Goal: Task Accomplishment & Management: Use online tool/utility

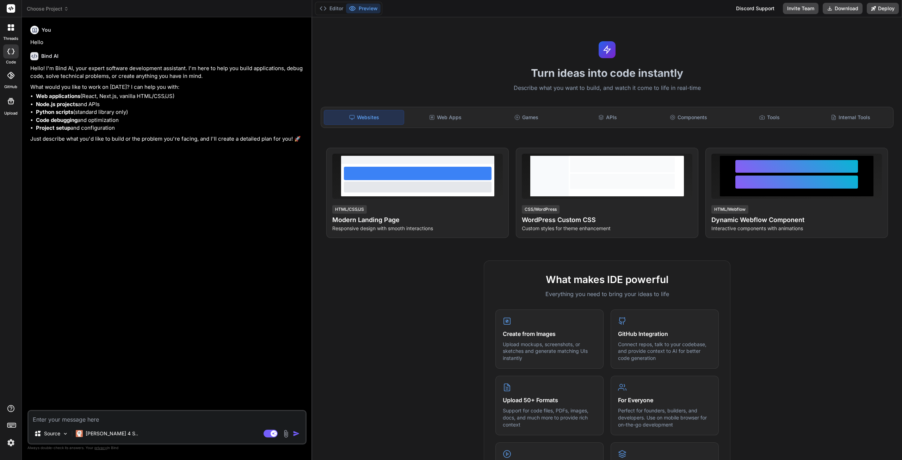
click at [46, 9] on span "Choose Project" at bounding box center [48, 8] width 42 height 7
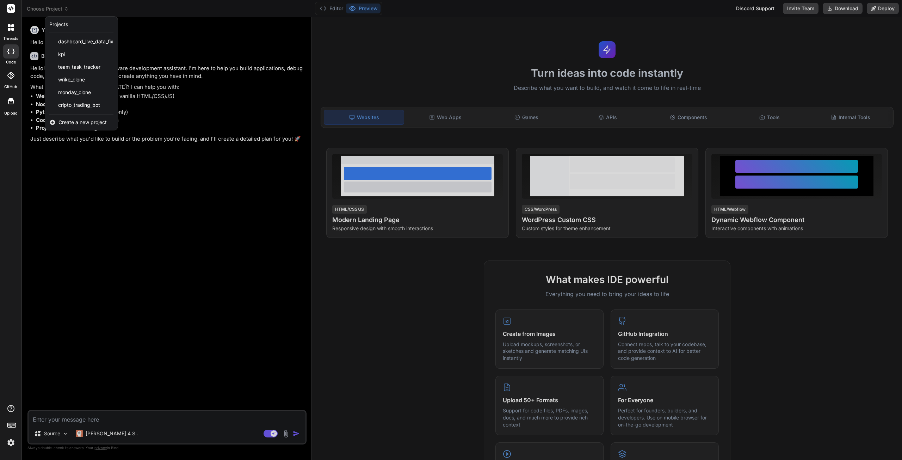
click at [87, 105] on span "cripto_trading_bot" at bounding box center [79, 105] width 42 height 7
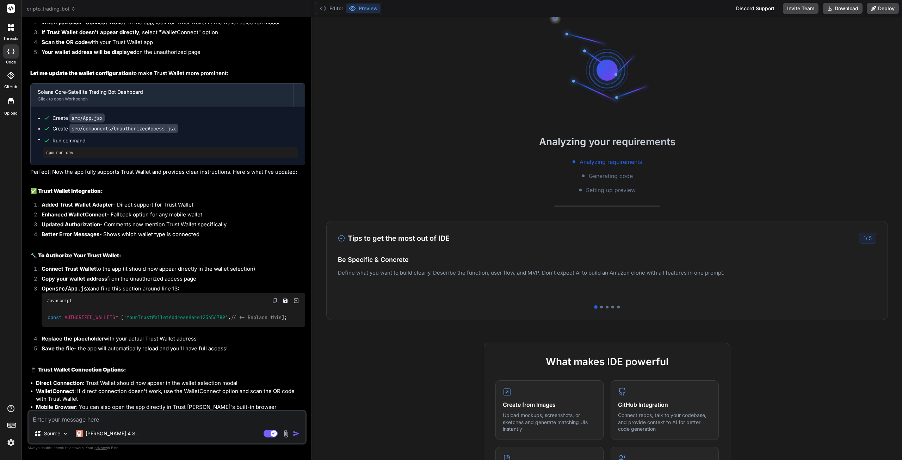
type textarea "x"
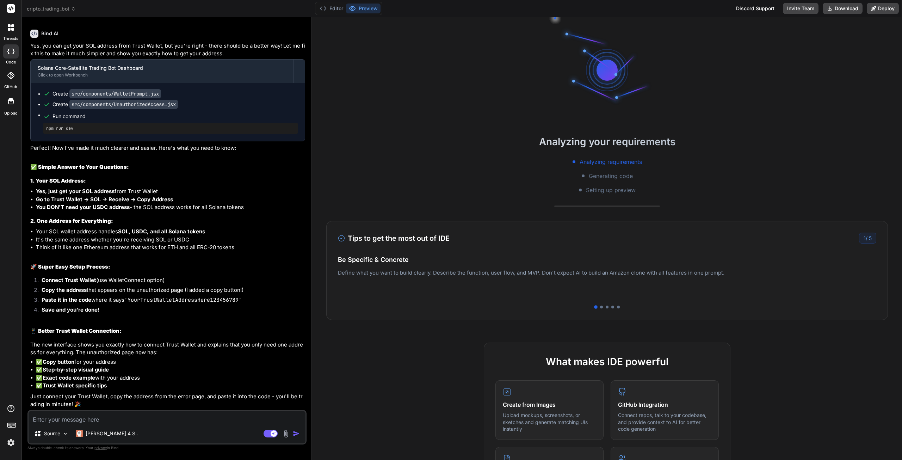
scroll to position [1603, 0]
click at [104, 421] on textarea at bounding box center [167, 417] width 277 height 13
type textarea "I"
type textarea "x"
type textarea "I"
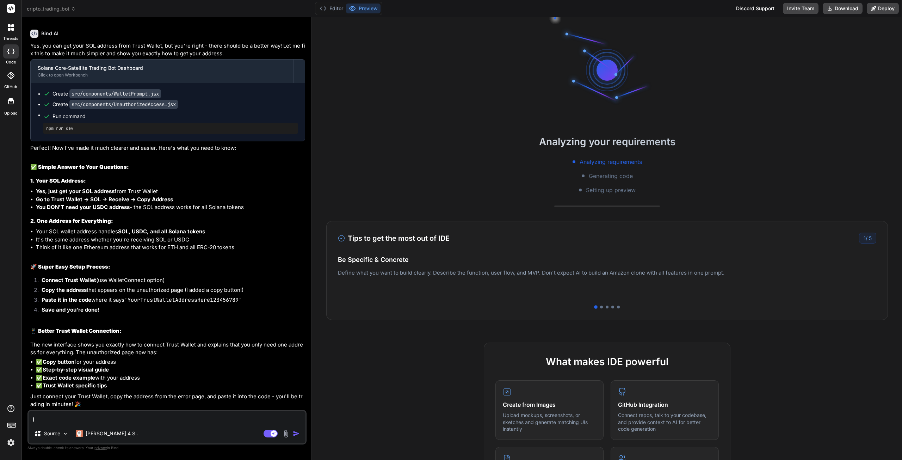
type textarea "x"
type textarea "I a"
type textarea "x"
type textarea "I as"
type textarea "x"
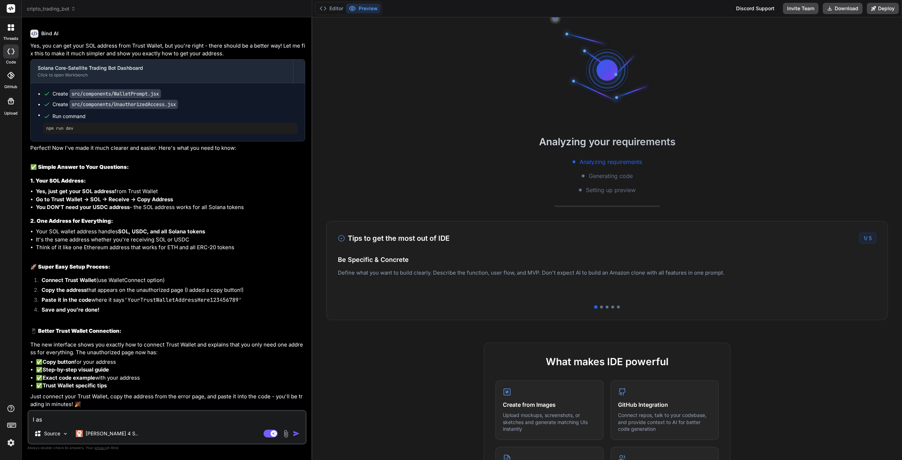
type textarea "I a"
type textarea "x"
type textarea "I al"
type textarea "x"
type textarea "I als"
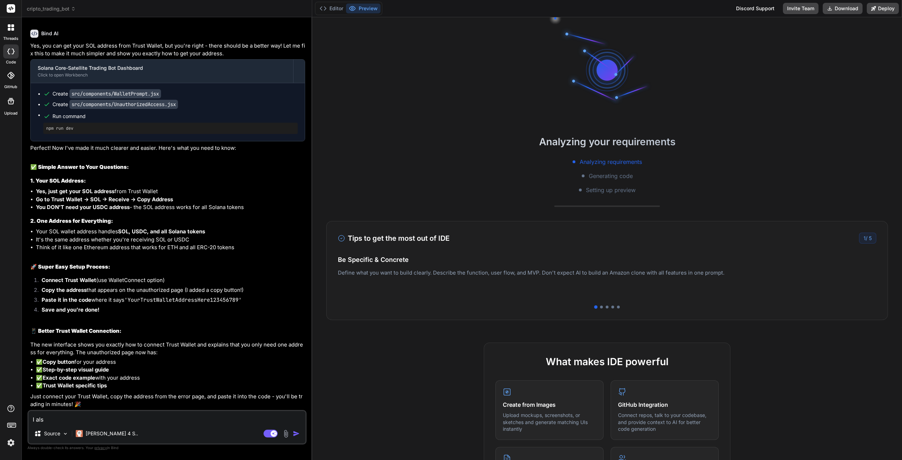
type textarea "x"
type textarea "I also"
type textarea "x"
type textarea "I also"
type textarea "x"
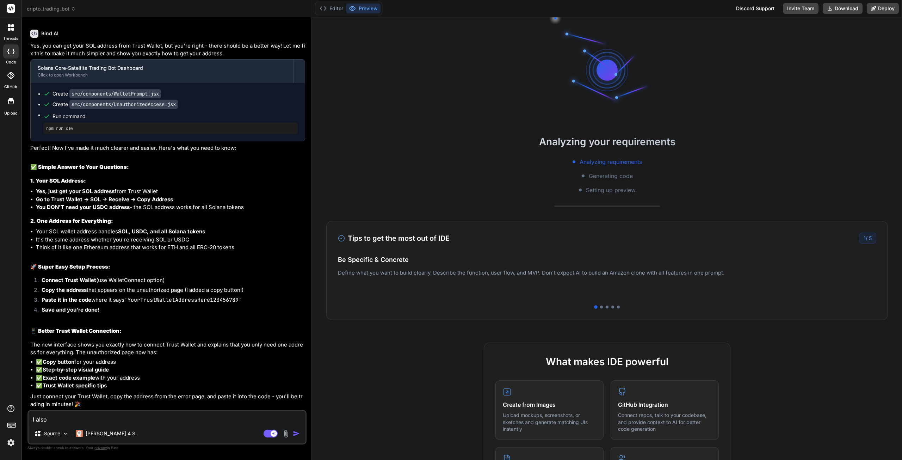
type textarea "I also d"
type textarea "x"
type textarea "I also do"
type textarea "x"
type textarea "I also d"
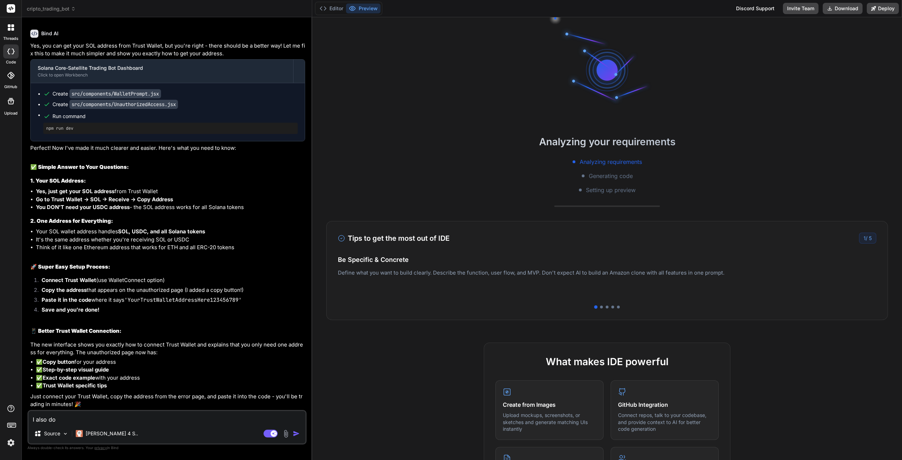
type textarea "x"
type textarea "I also do"
type textarea "x"
type textarea "I also don"
type textarea "x"
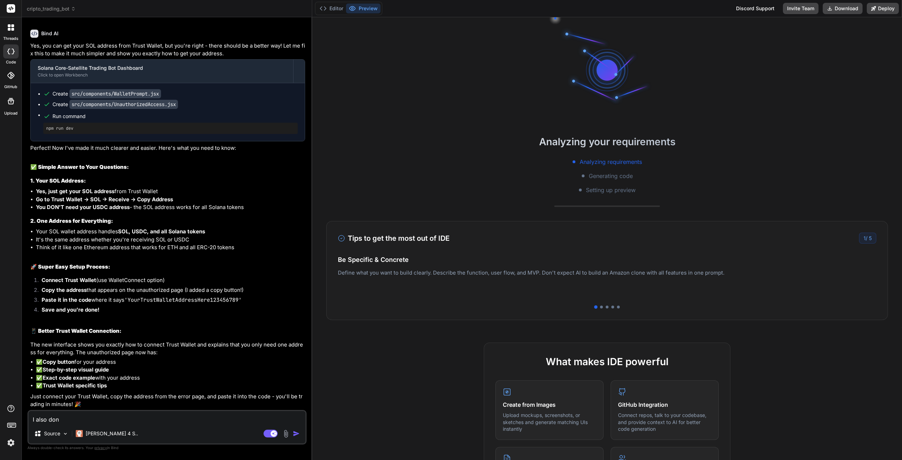
type textarea "I also dont"
type textarea "x"
type textarea "I also dont"
type textarea "x"
type textarea "I also dont w"
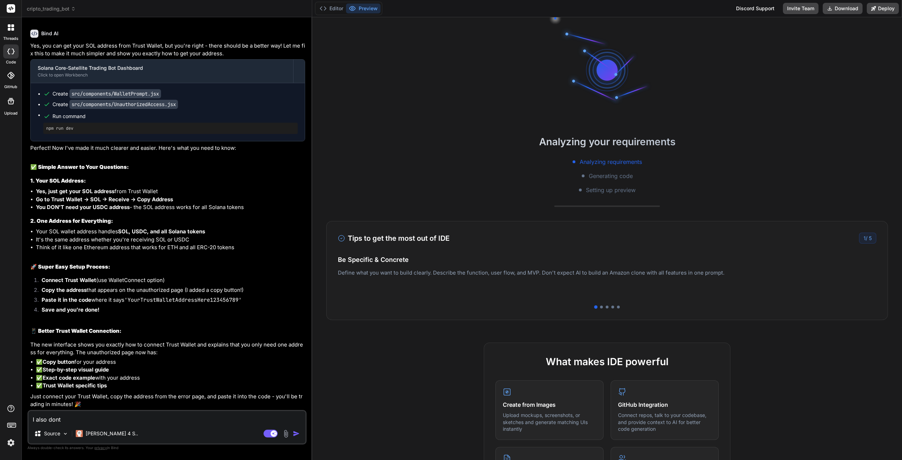
type textarea "x"
type textarea "I also dont wa"
type textarea "x"
type textarea "I also dont wan"
type textarea "x"
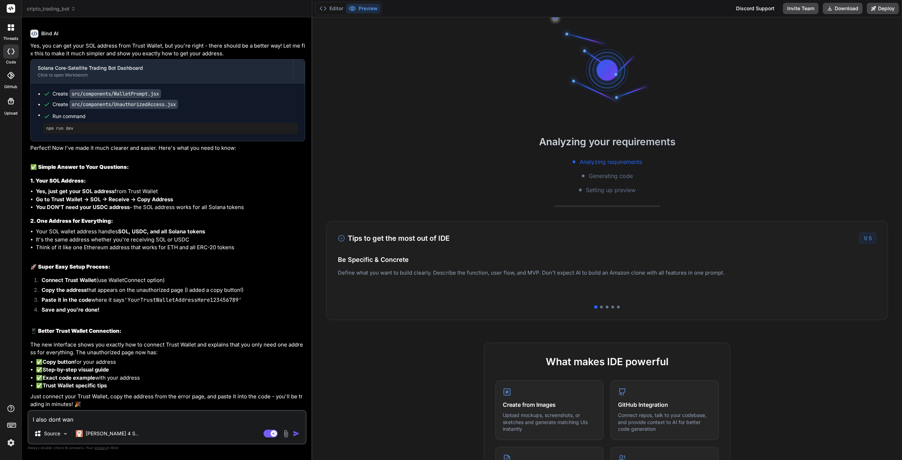
type textarea "I also dont want"
type textarea "x"
type textarea "I also dont want"
type textarea "x"
type textarea "I also dont want t"
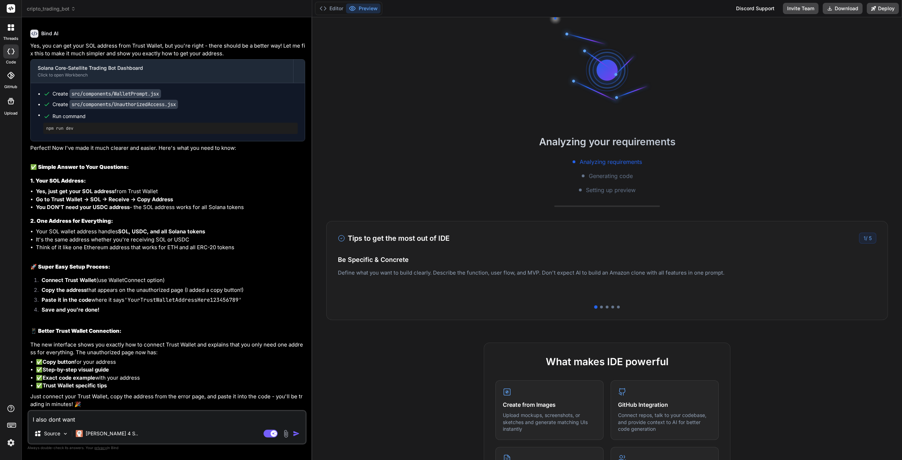
type textarea "x"
type textarea "I also dont want th"
type textarea "x"
type textarea "I also dont want the"
type textarea "x"
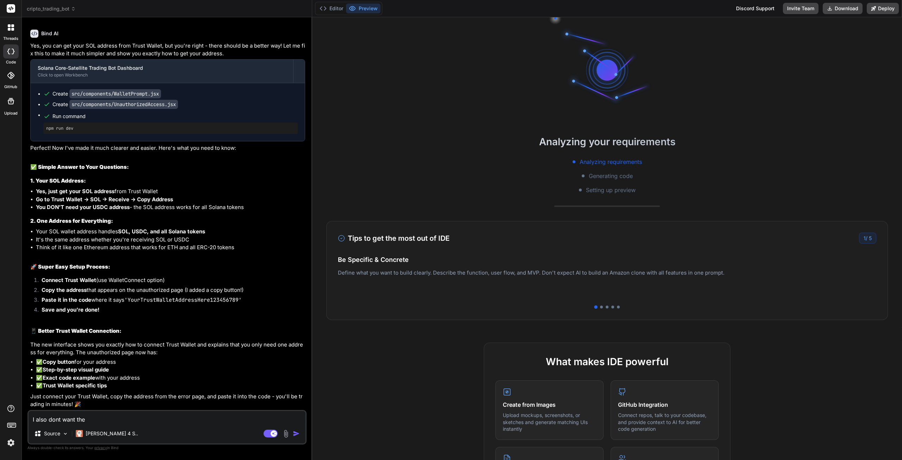
type textarea "I also dont want the"
type textarea "x"
type textarea "I also dont want the b"
type textarea "x"
type textarea "I also dont want the ba"
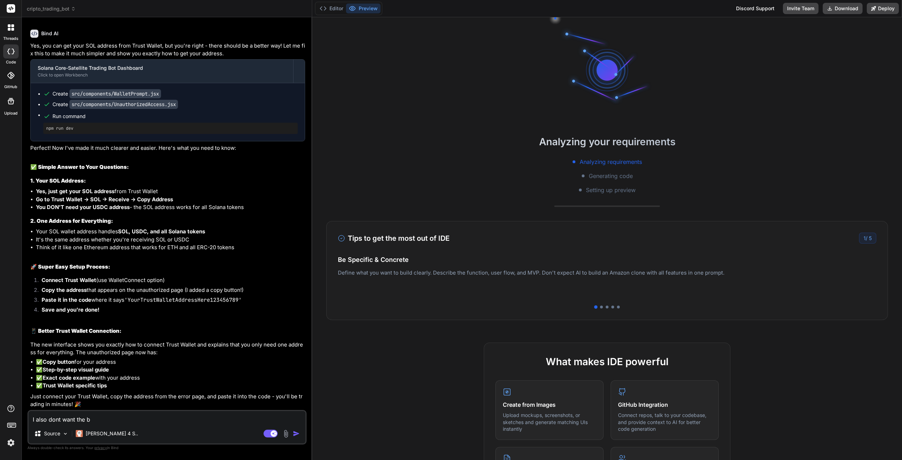
type textarea "x"
type textarea "I also dont want the bac"
type textarea "x"
type textarea "I also dont want the back"
type textarea "x"
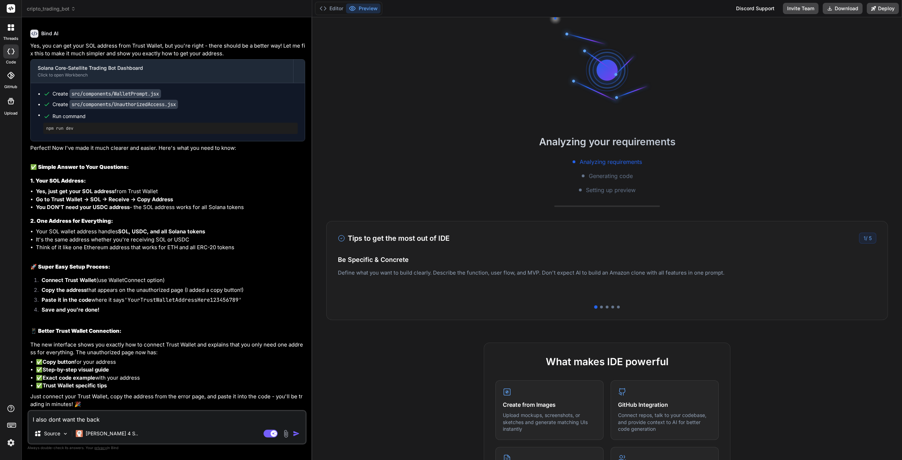
type textarea "I also dont want the back"
type textarea "x"
type textarea "I also dont want the back e"
type textarea "x"
type textarea "I also dont want the back en"
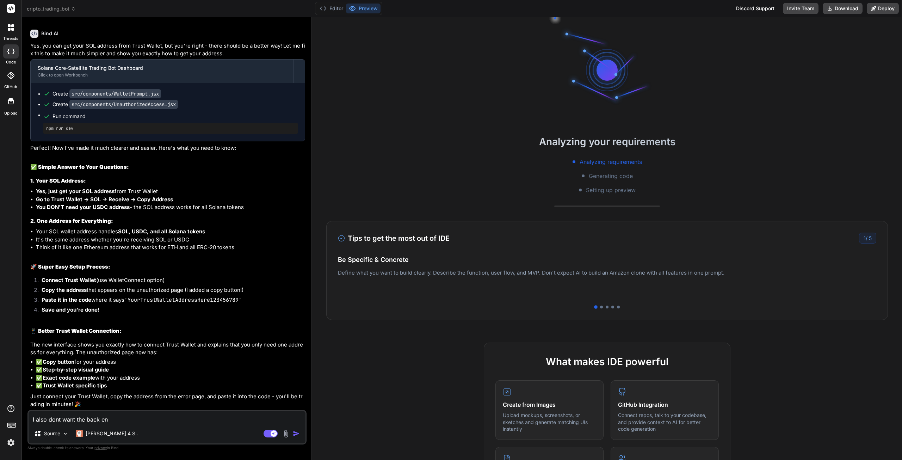
type textarea "x"
type textarea "I also dont want the back end"
type textarea "x"
type textarea "I also dont want the back end"
type textarea "x"
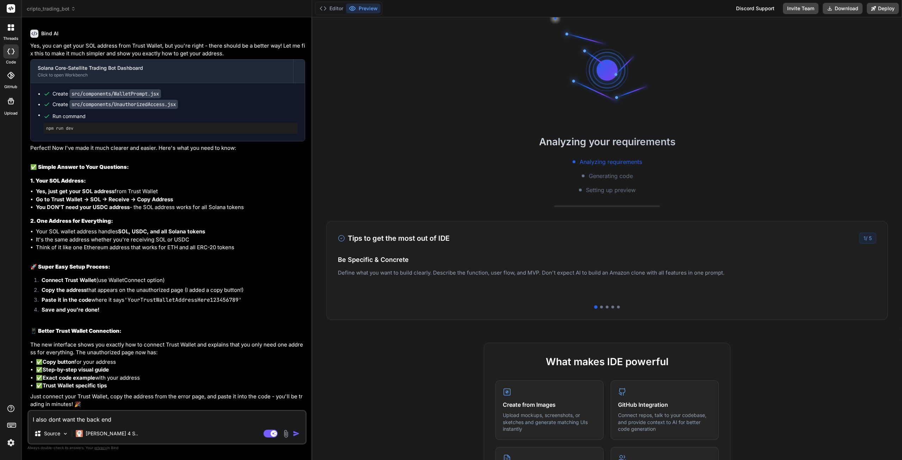
type textarea "I also dont want the back end t"
type textarea "x"
type textarea "I also dont want the back end to"
type textarea "x"
type textarea "I also dont want the back end to"
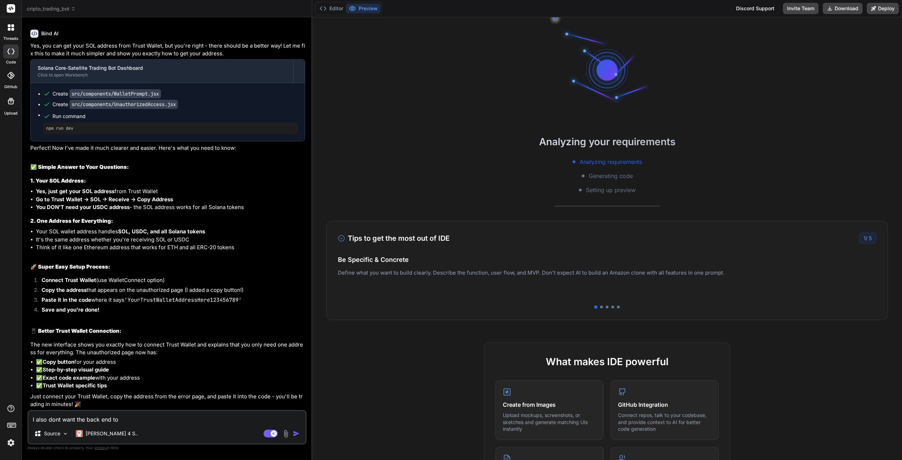
type textarea "x"
type textarea "I also dont want the back end to b"
type textarea "x"
type textarea "I also dont want the back end to be"
type textarea "x"
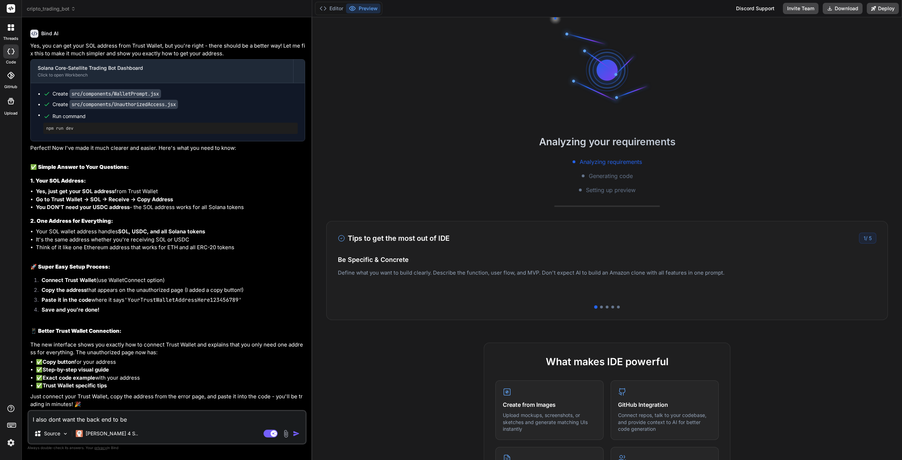
type textarea "I also dont want the back end to be"
type textarea "x"
type textarea "I also dont want the back end to be o"
type textarea "x"
type textarea "I also dont want the back end to be op"
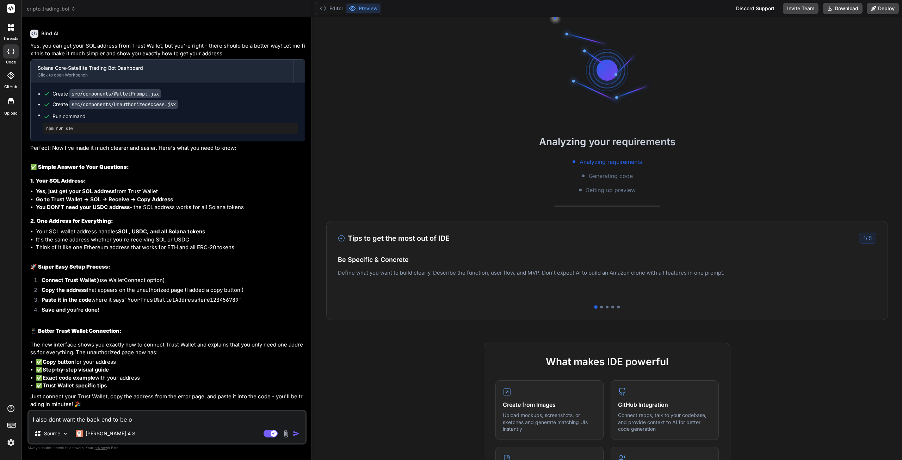
type textarea "x"
type textarea "I also dont want the back end to be ope"
type textarea "x"
type textarea "I also dont want the back end to be open"
type textarea "x"
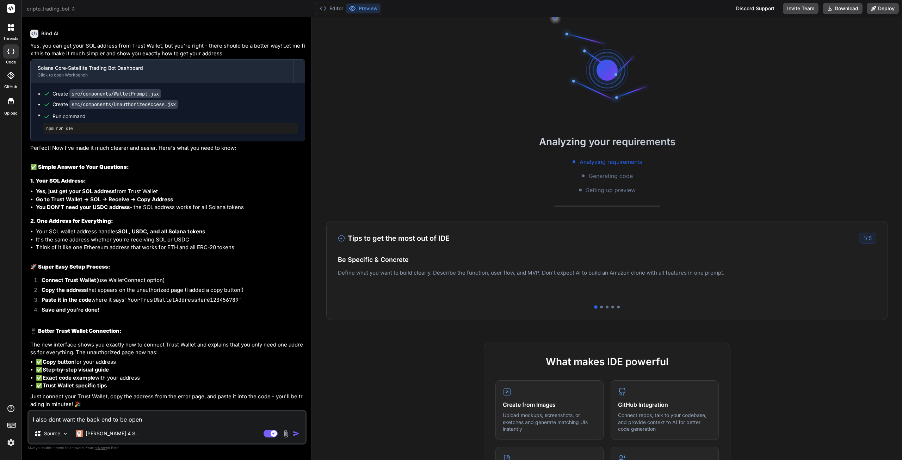
type textarea "I also dont want the back end to be open"
type textarea "x"
type textarea "I also dont want the back end to be open a"
type textarea "x"
type textarea "I also dont want the back end to be open an"
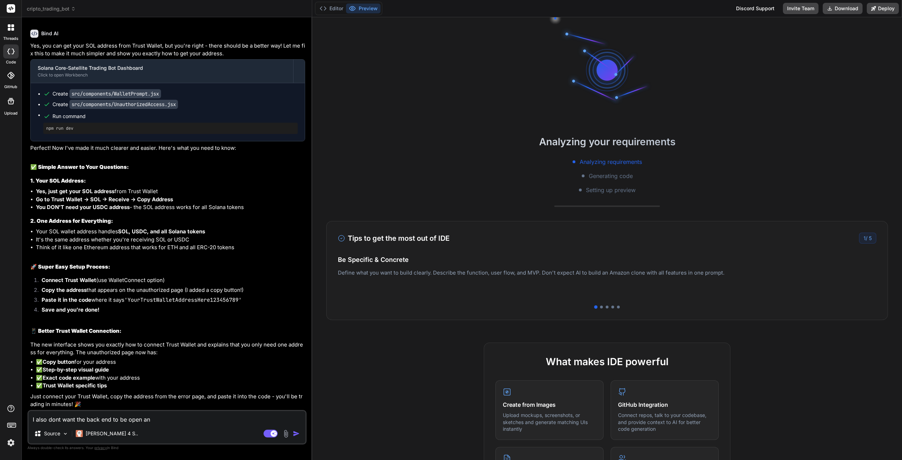
type textarea "x"
type textarea "I also dont want the back end to be open and"
type textarea "x"
type textarea "I also dont want the back end to be open and"
type textarea "x"
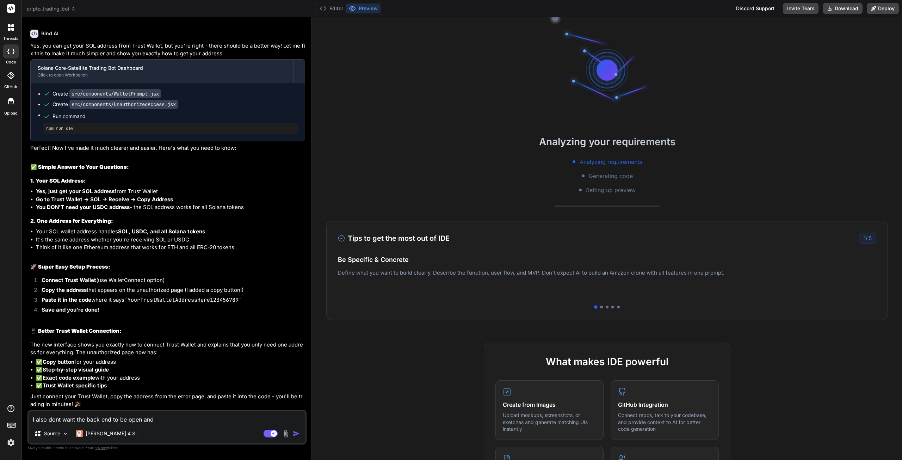
type textarea "I also dont want the back end to be open and a"
type textarea "x"
type textarea "I also dont want the back end to be open and ac"
type textarea "x"
type textarea "I also dont want the back end to be open and acc"
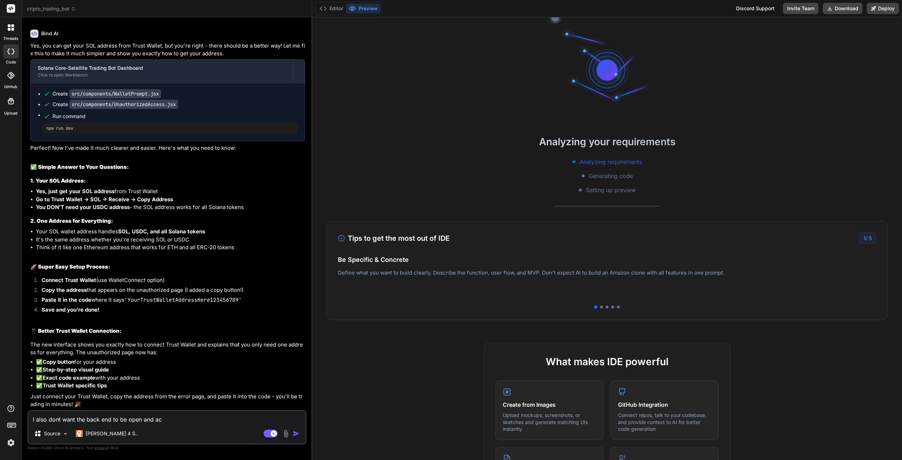
type textarea "x"
type textarea "I also dont want the back end to be open and acce"
type textarea "x"
type textarea "I also dont want the back end to be open and acces"
type textarea "x"
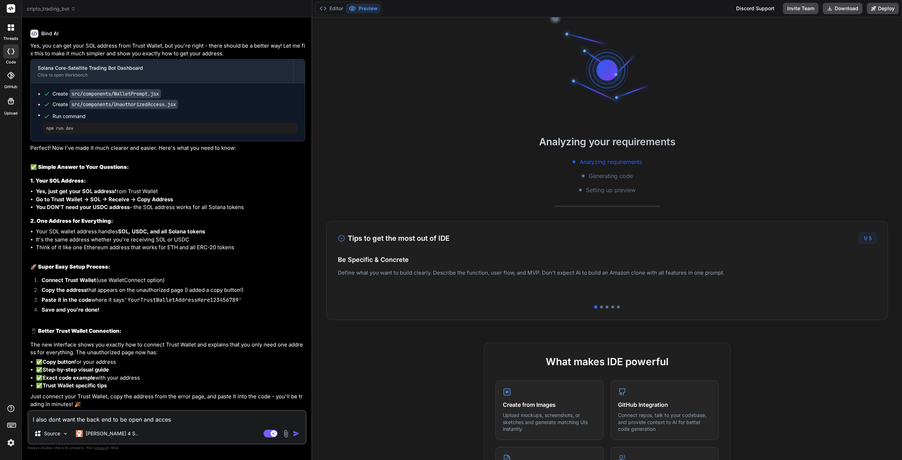
type textarea "I also dont want the back end to be open and access"
type textarea "x"
type textarea "I also dont want the back end to be open and accesse"
type textarea "x"
type textarea "I also dont want the back end to be open and accessed"
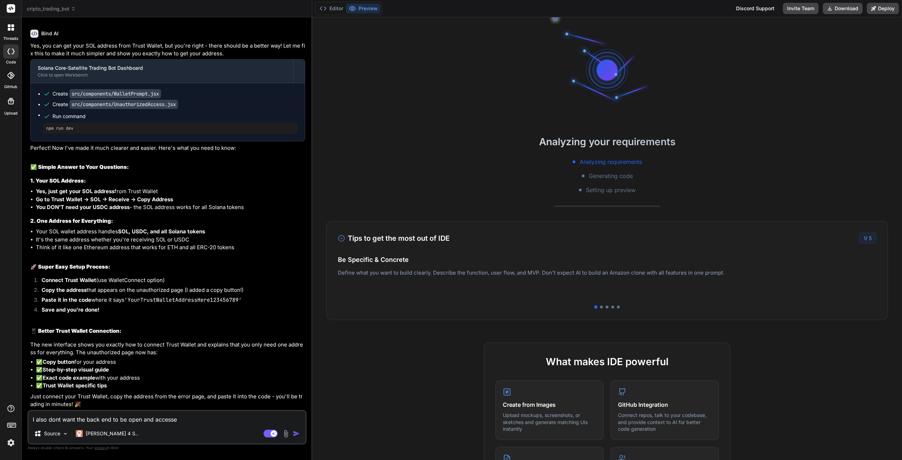
type textarea "x"
type textarea "I also dont want the back end to be open and accessed"
type textarea "x"
type textarea "I also dont want the back end to be open and accessed b"
type textarea "x"
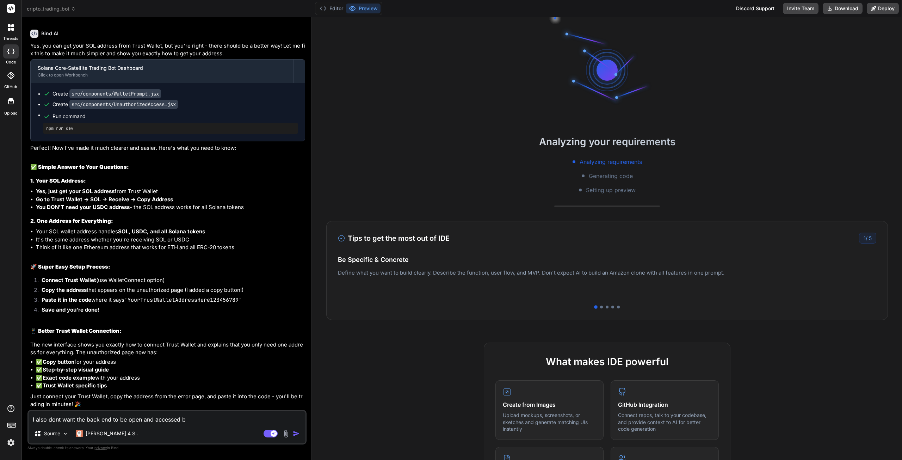
type textarea "I also dont want the back end to be open and accessed by"
type textarea "x"
type textarea "I also dont want the back end to be open and accessed by"
type textarea "x"
type textarea "I also dont want the back end to be open and accessed by a"
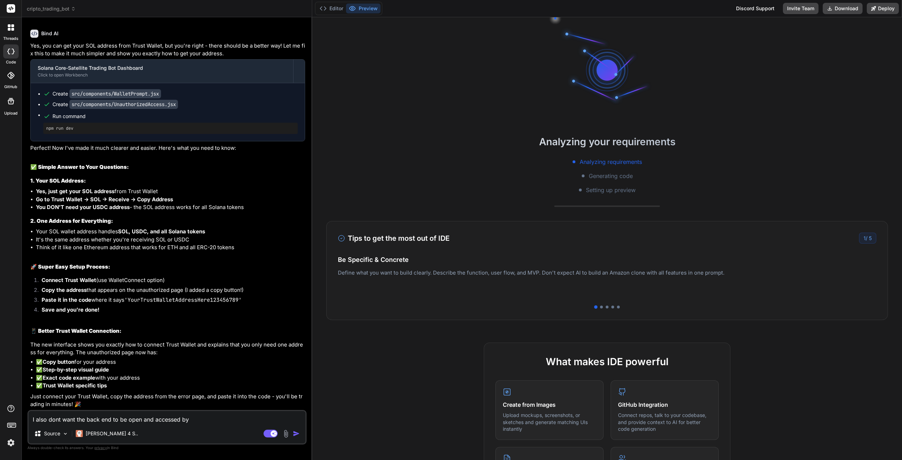
type textarea "x"
type textarea "I also dont want the back end to be open and accessed by an"
type textarea "x"
type textarea "I also dont want the back end to be open and accessed by any"
type textarea "x"
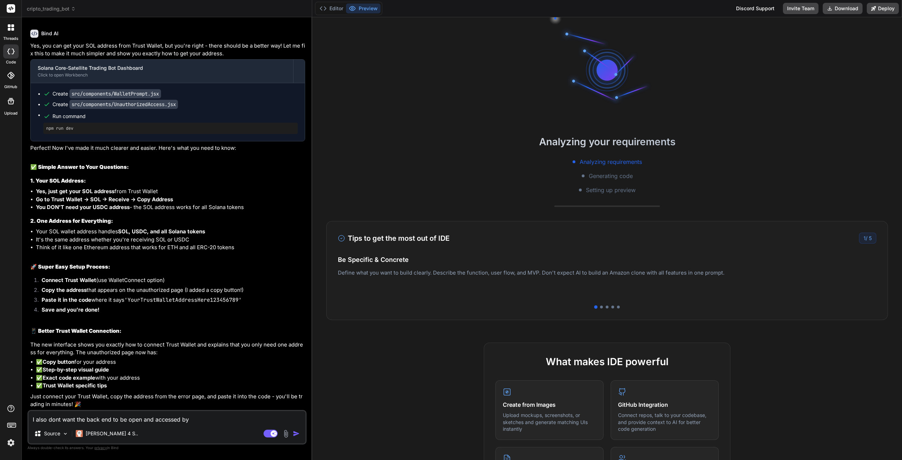
type textarea "I also dont want the back end to be open and accessed by anyo"
type textarea "x"
type textarea "I also dont want the back end to be open and accessed by [PERSON_NAME]"
type textarea "x"
type textarea "I also dont want the back end to be open and accessed by anyone"
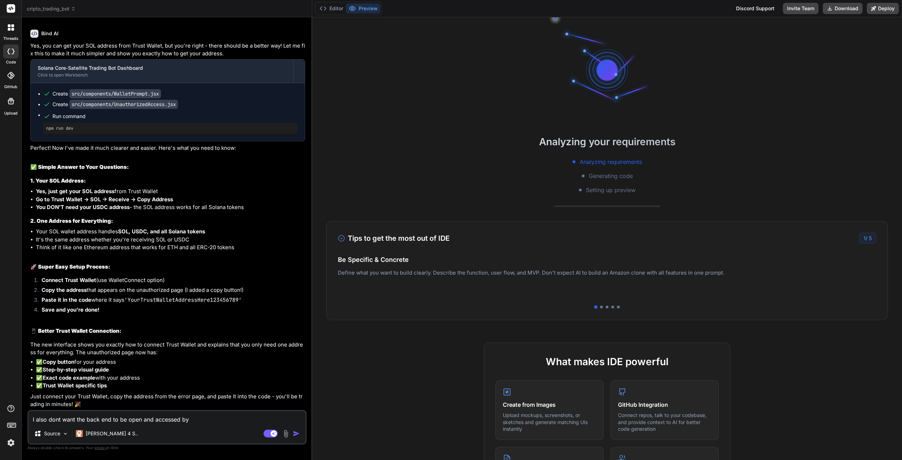
type textarea "x"
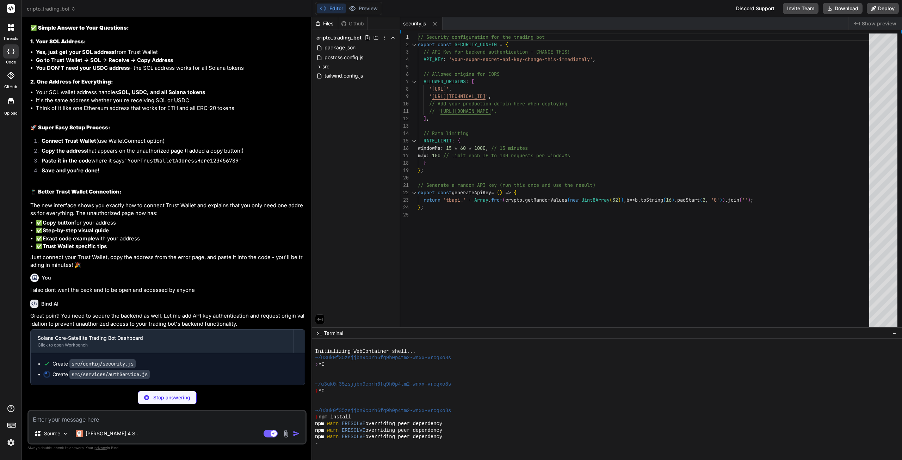
scroll to position [1742, 0]
type textarea "x"
type textarea "}; } } } export default new AuthService();"
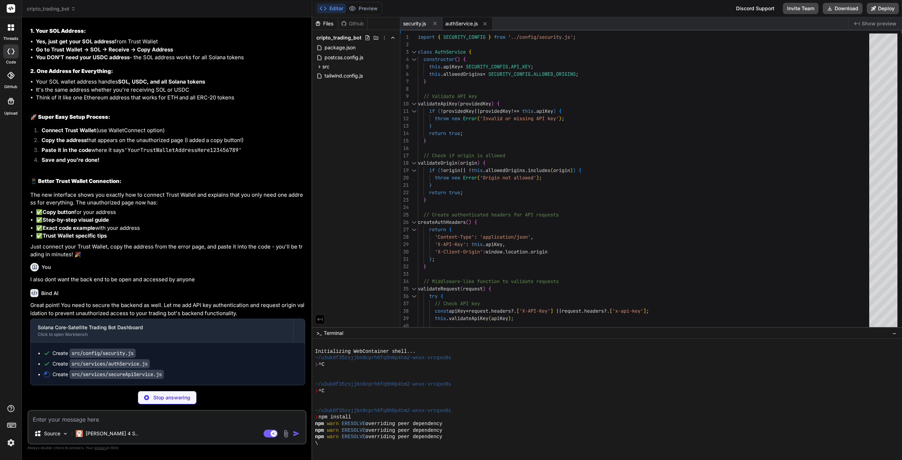
scroll to position [1753, 0]
type textarea "x"
type textarea "} } } export default new SecureApiService();"
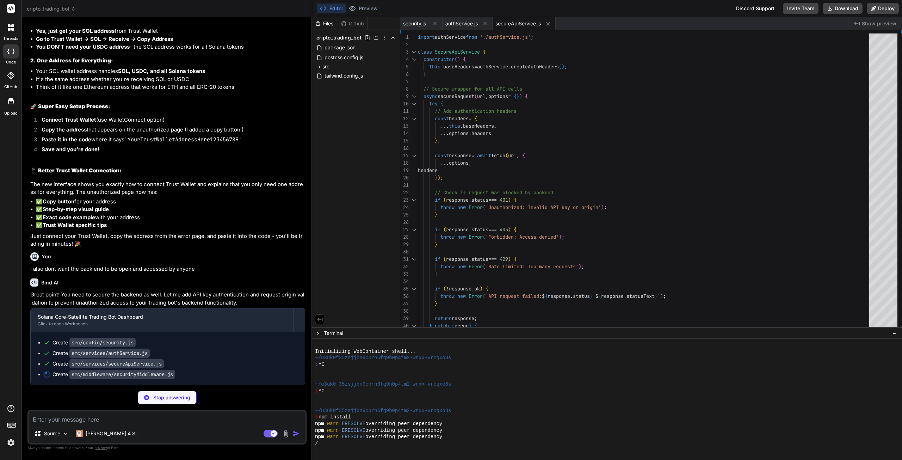
type textarea "x"
type textarea "validRequests.push(now); requests.set(clientId, validRequests); next(); }; };"
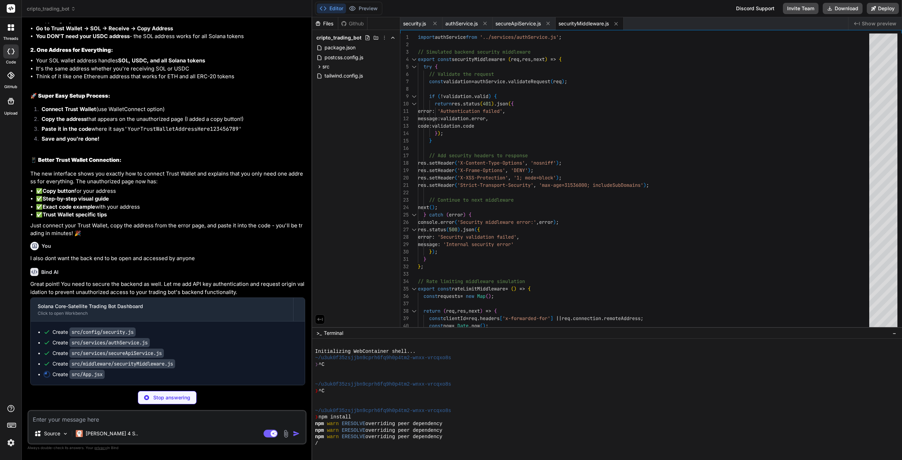
type textarea "x"
type textarea "<p className="text-gray-600 mb-4">Loading secure application...</p> <div classN…"
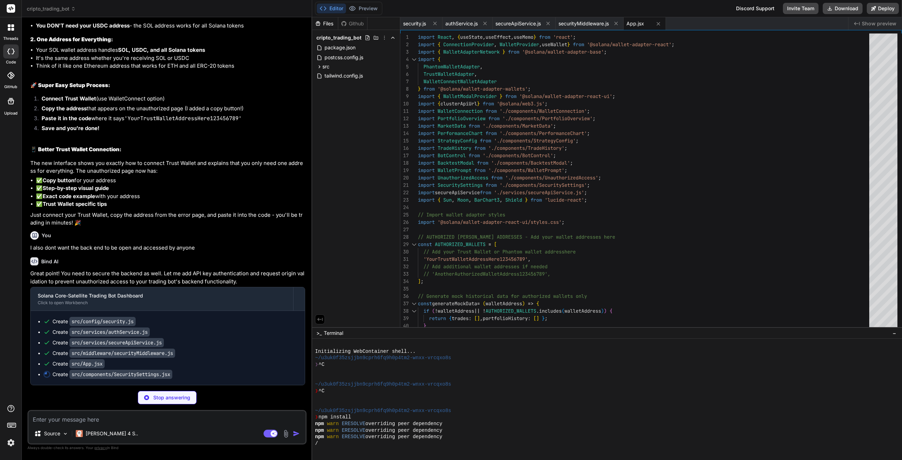
type textarea "x"
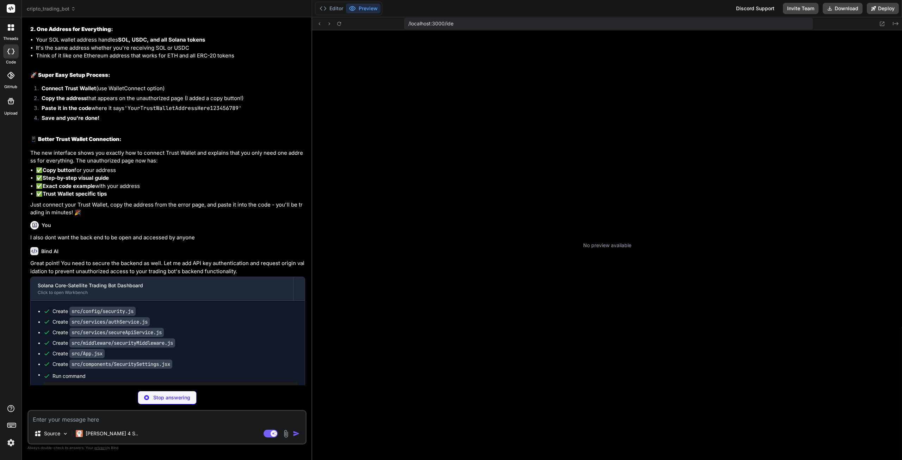
scroll to position [138, 0]
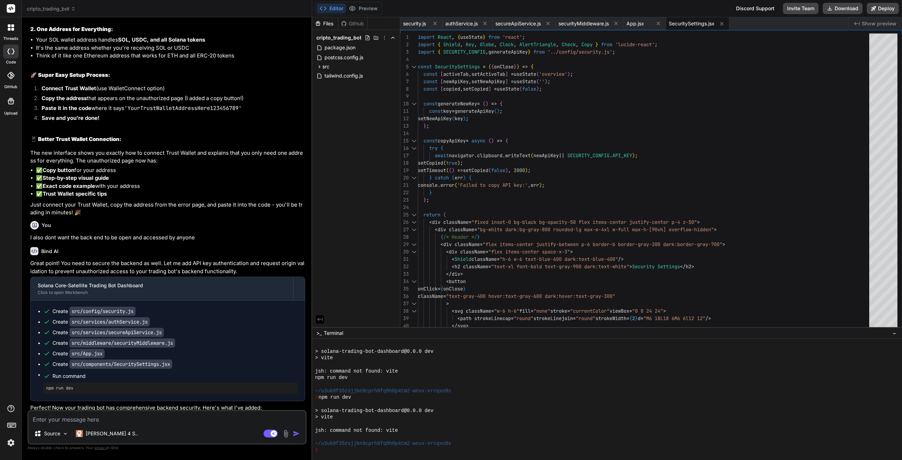
type textarea "x"
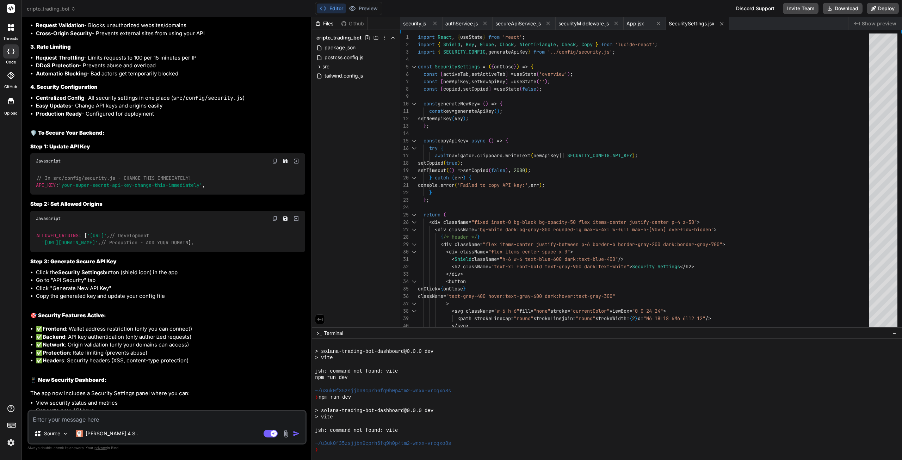
scroll to position [2324, 0]
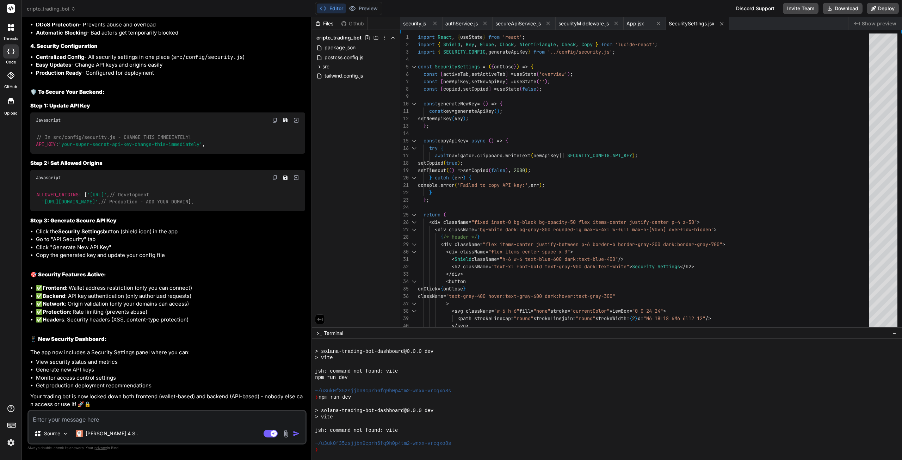
click at [176, 356] on p "The app now includes a Security Settings panel where you can:" at bounding box center [167, 353] width 275 height 8
click at [149, 421] on textarea at bounding box center [167, 417] width 277 height 13
type textarea "o"
type textarea "x"
type textarea "ok"
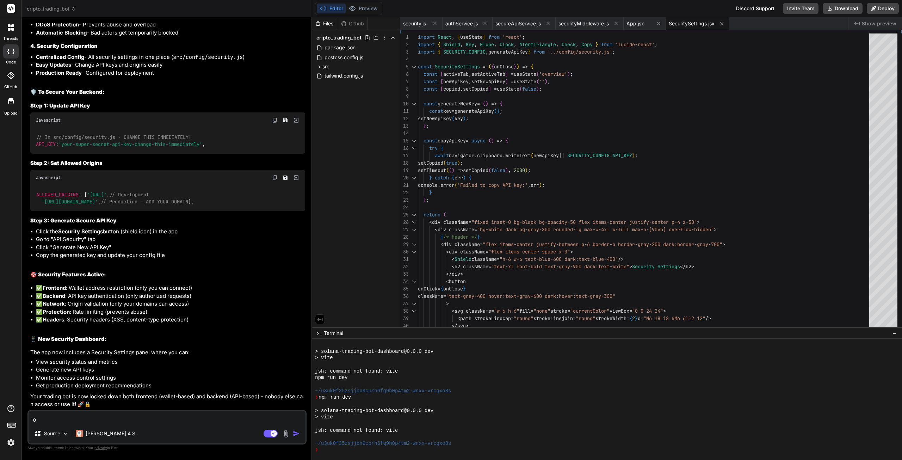
type textarea "x"
type textarea "ok"
type textarea "x"
type textarea "ok i"
type textarea "x"
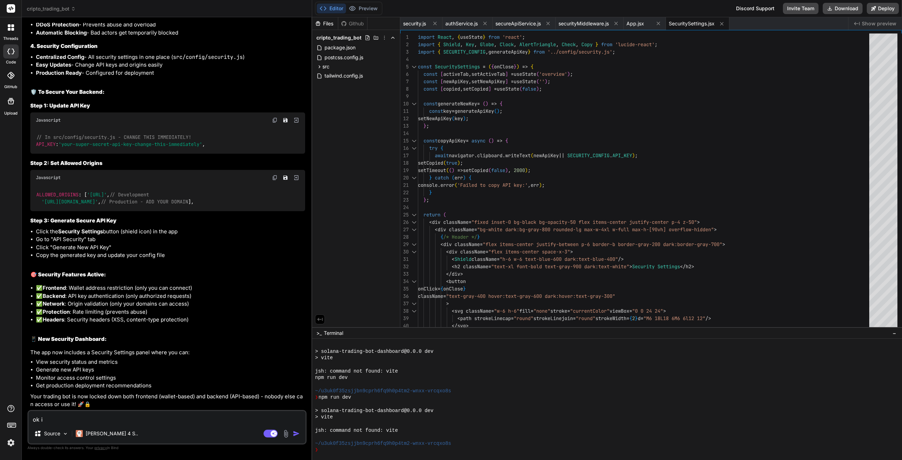
type textarea "ok i"
type textarea "x"
type textarea "ok i j"
type textarea "x"
type textarea "ok i ju"
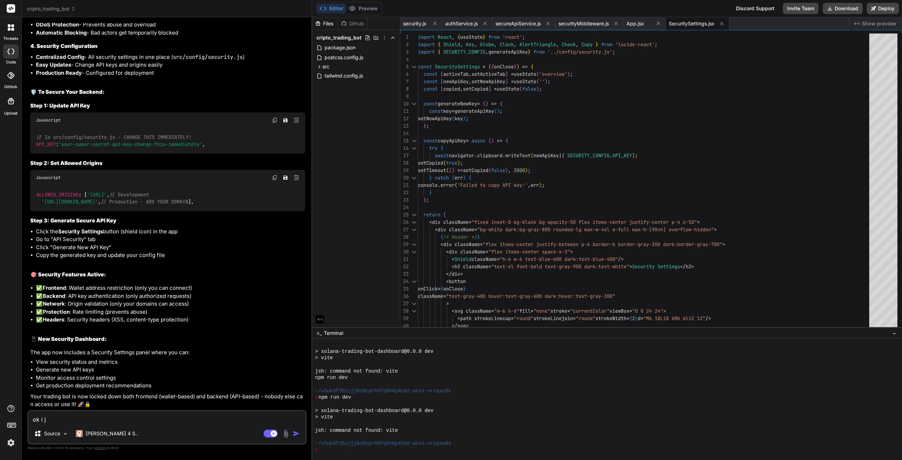
type textarea "x"
type textarea "ok i jus"
type textarea "x"
type textarea "ok i just"
type textarea "x"
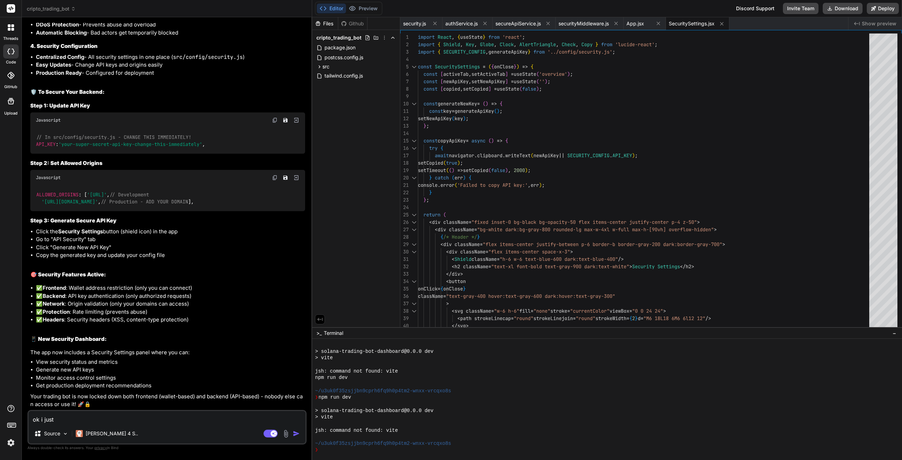
type textarea "ok i just"
type textarea "x"
type textarea "ok i just a"
type textarea "x"
type textarea "ok i just ad"
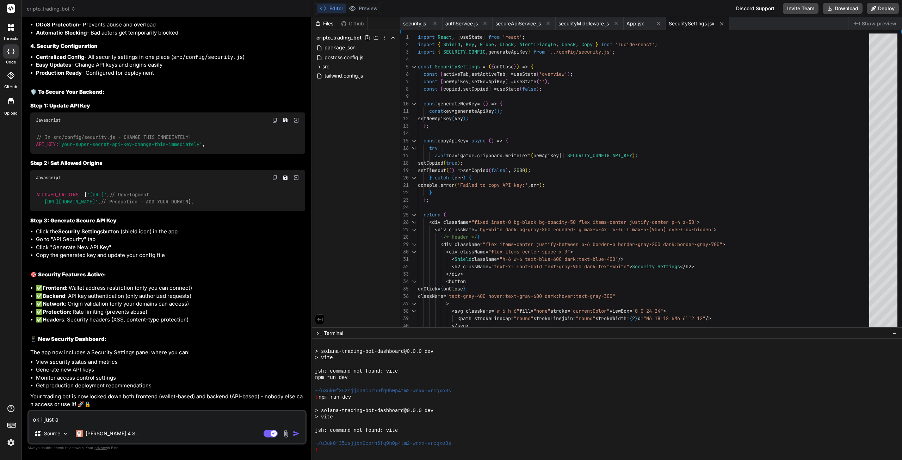
type textarea "x"
type textarea "ok i just add"
type textarea "x"
type textarea "ok i just adde"
type textarea "x"
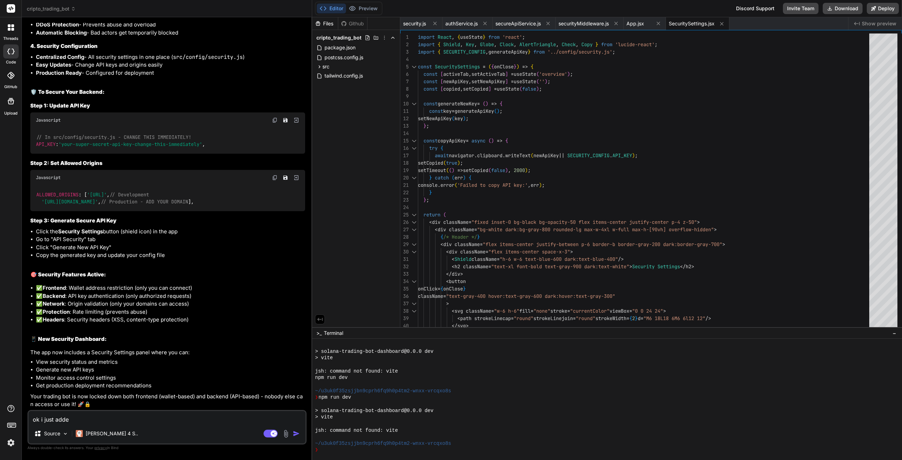
type textarea "ok i just addem"
type textarea "x"
type textarea "ok i just adde"
type textarea "x"
type textarea "ok i just added"
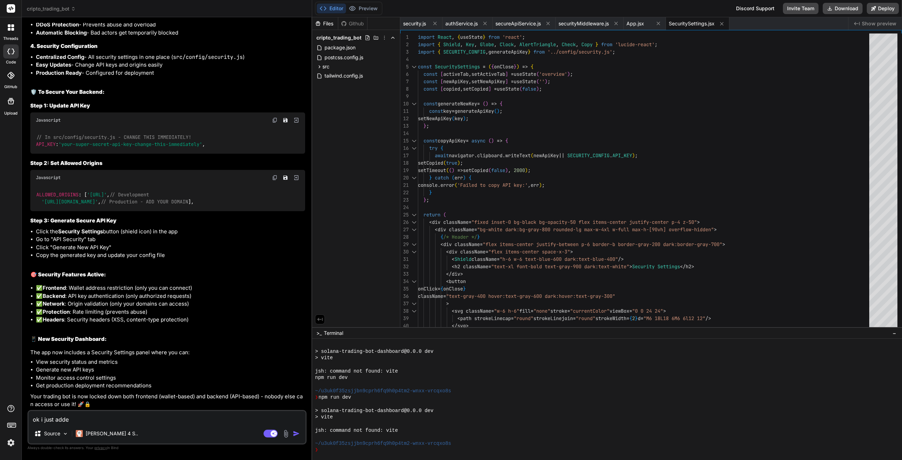
type textarea "x"
type textarea "ok i just added"
type textarea "x"
type textarea "ok i just added m"
type textarea "x"
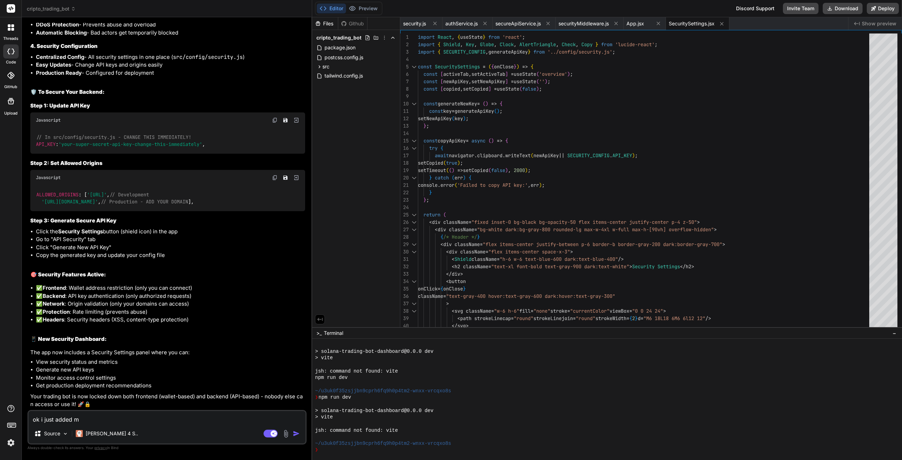
type textarea "ok i just added my"
type textarea "x"
type textarea "ok i just added my"
type textarea "x"
type textarea "ok i just added my t"
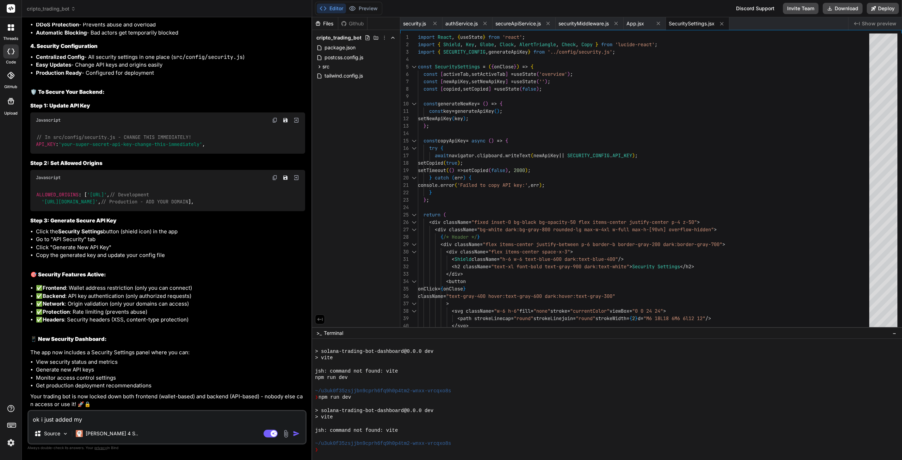
type textarea "x"
type textarea "ok i just added my tr"
type textarea "x"
type textarea "ok i just added my tru"
type textarea "x"
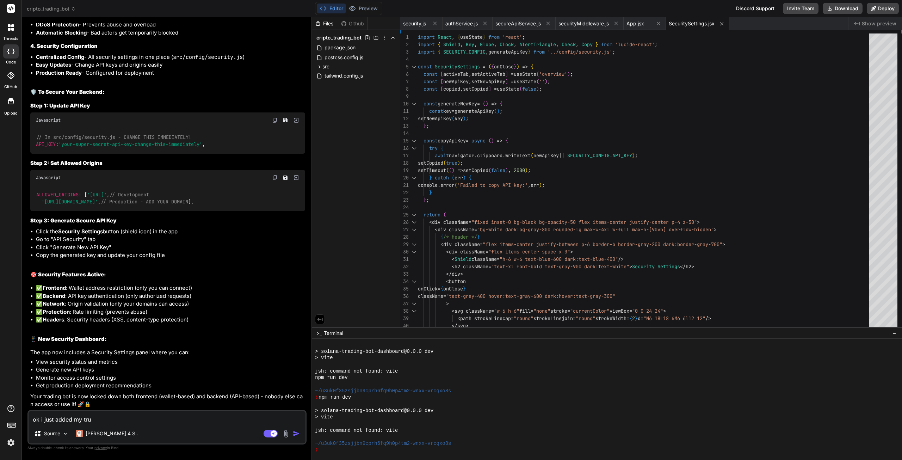
type textarea "ok i just added my trus"
type textarea "x"
type textarea "ok i just added my trust"
type textarea "x"
type textarea "ok i just added my trust"
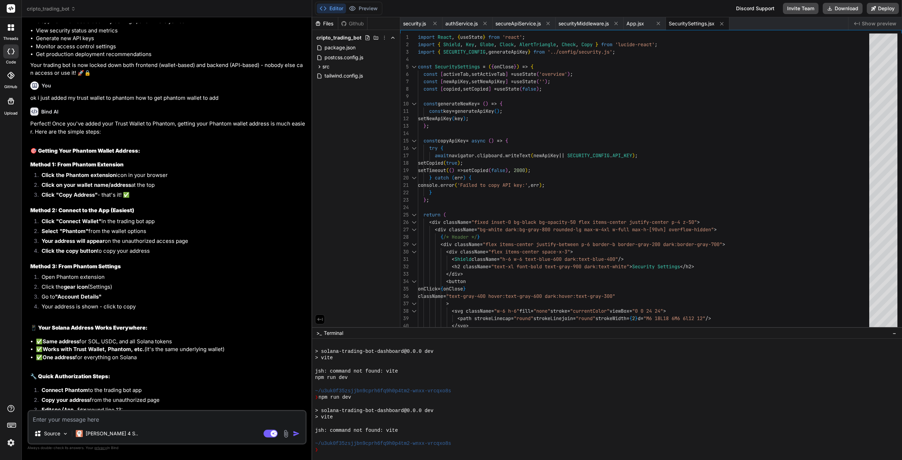
scroll to position [2612, 0]
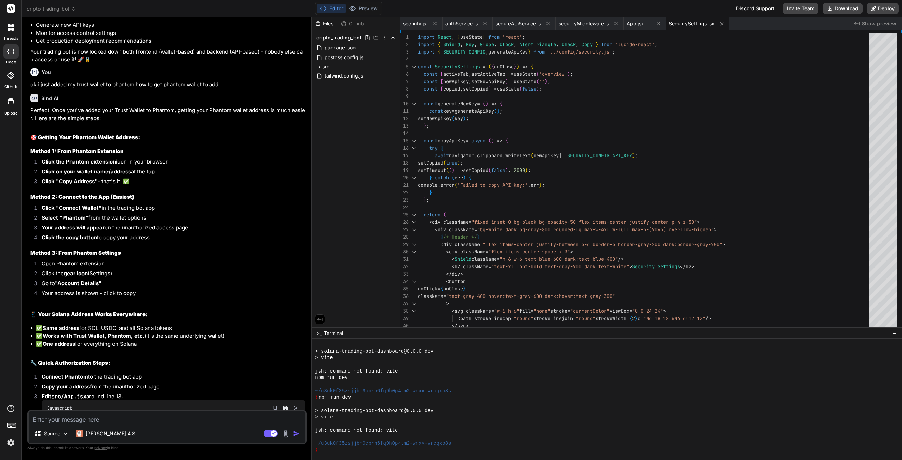
click at [130, 421] on textarea at bounding box center [167, 417] width 277 height 13
paste textarea "CBXjDRgiFM8qxKCpURHdBVF27T8QstpnkabdpfXxVctd"
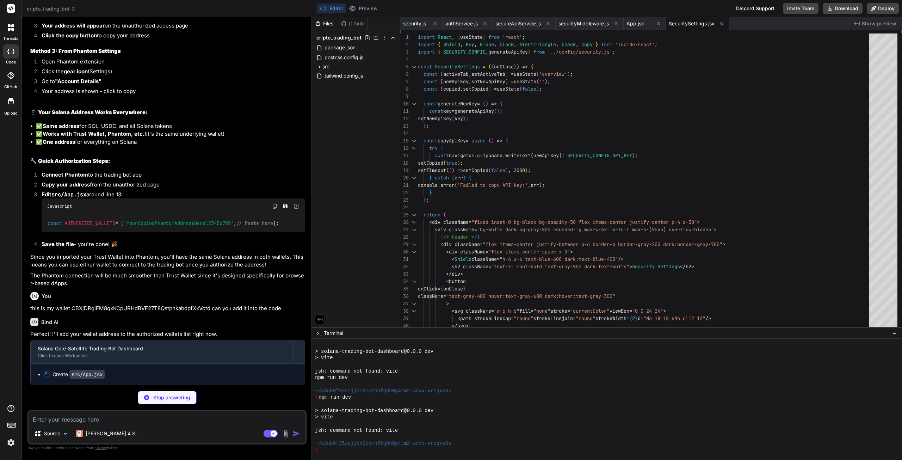
scroll to position [2885, 0]
click at [132, 418] on textarea at bounding box center [167, 417] width 277 height 13
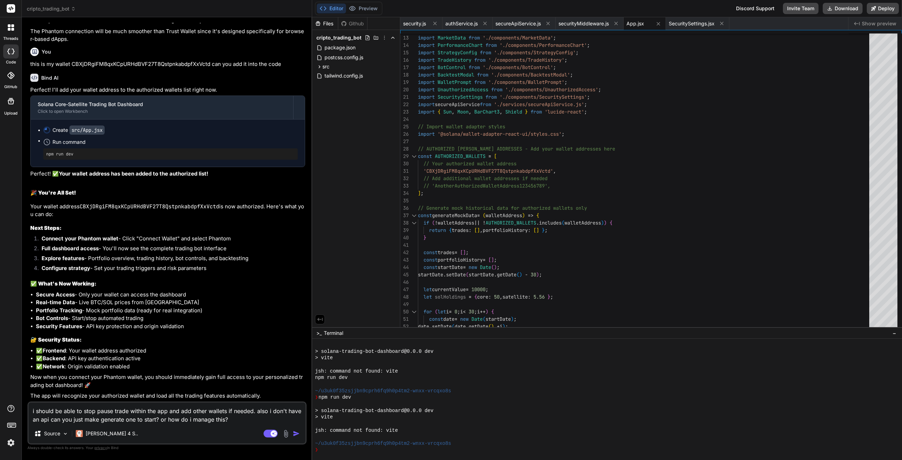
scroll to position [3130, 0]
click at [299, 435] on img "button" at bounding box center [296, 433] width 7 height 7
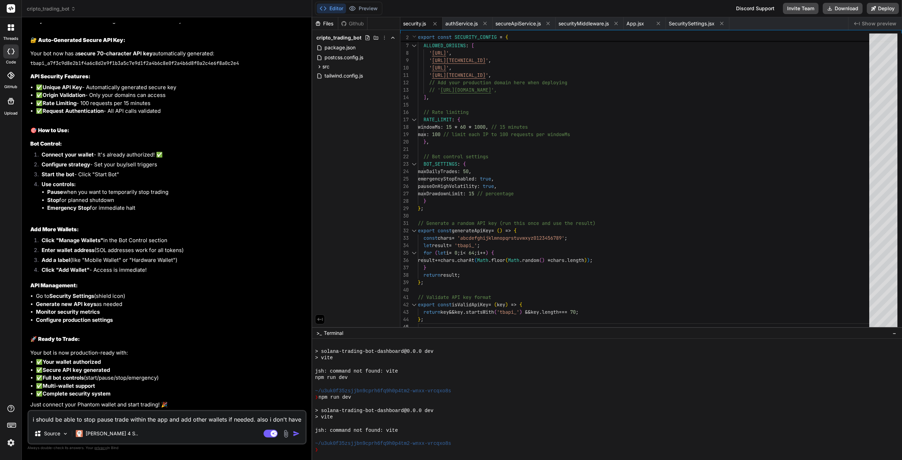
scroll to position [3802, 0]
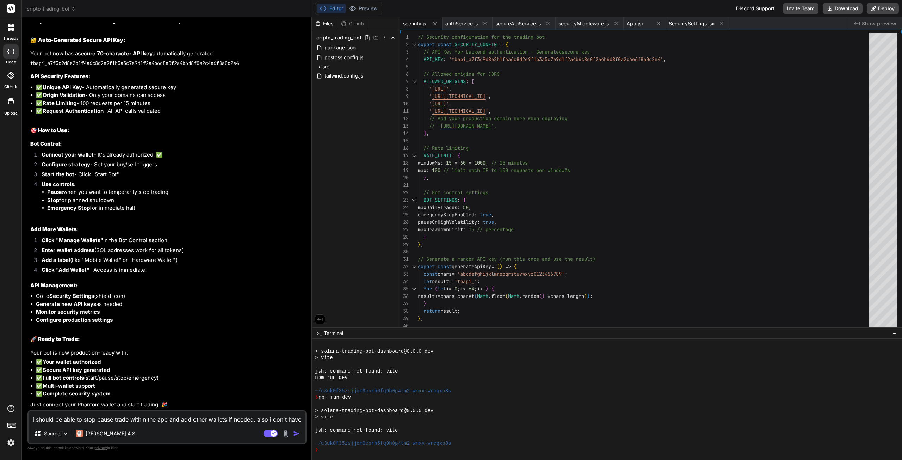
click at [173, 417] on textarea "i should be able to stop pause trade within the app and add other wallets if ne…" at bounding box center [167, 417] width 277 height 13
click at [879, 9] on button "Deploy" at bounding box center [883, 8] width 32 height 11
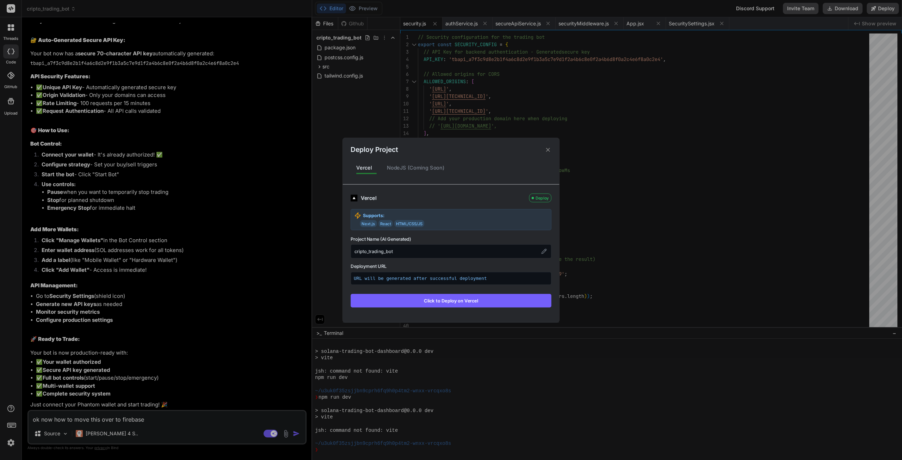
click at [441, 301] on button "Click to Deploy on Vercel" at bounding box center [451, 300] width 201 height 13
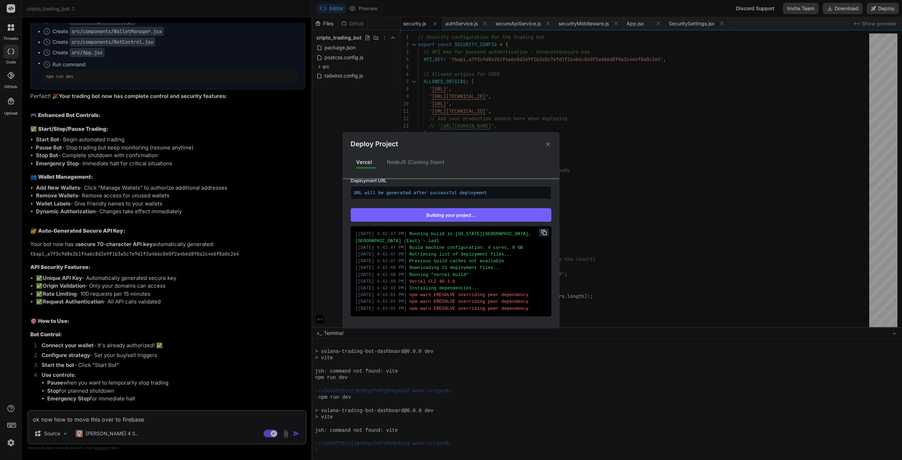
scroll to position [103, 0]
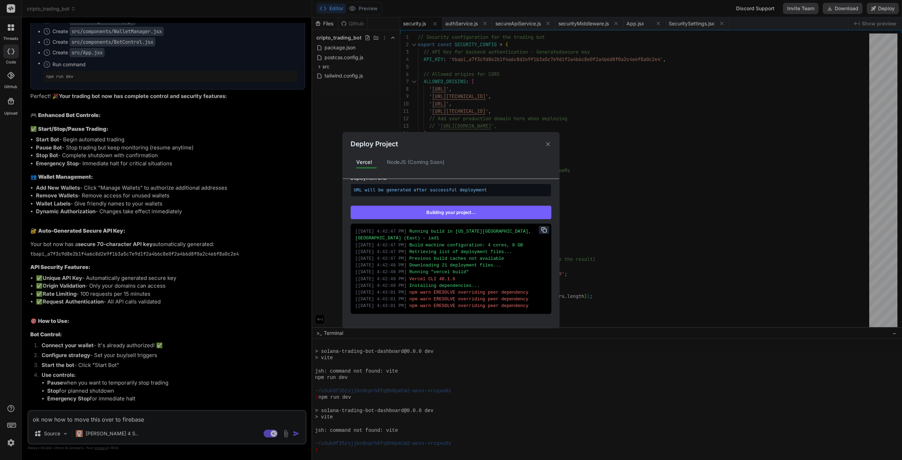
click at [124, 418] on div "Deploy Project Vercel NodeJS (Coming Soon) Vercel Re-deploying Supports: Next.j…" at bounding box center [451, 230] width 902 height 460
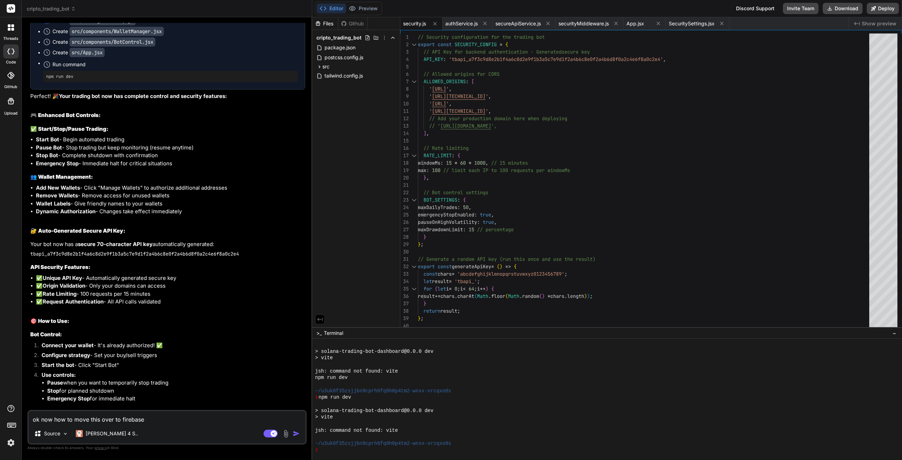
drag, startPoint x: 147, startPoint y: 420, endPoint x: 22, endPoint y: 417, distance: 125.1
click at [20, 418] on div "threads code GitHub Upload cripto_trading_bot Created with Pixso. Bind AI Web S…" at bounding box center [451, 230] width 902 height 460
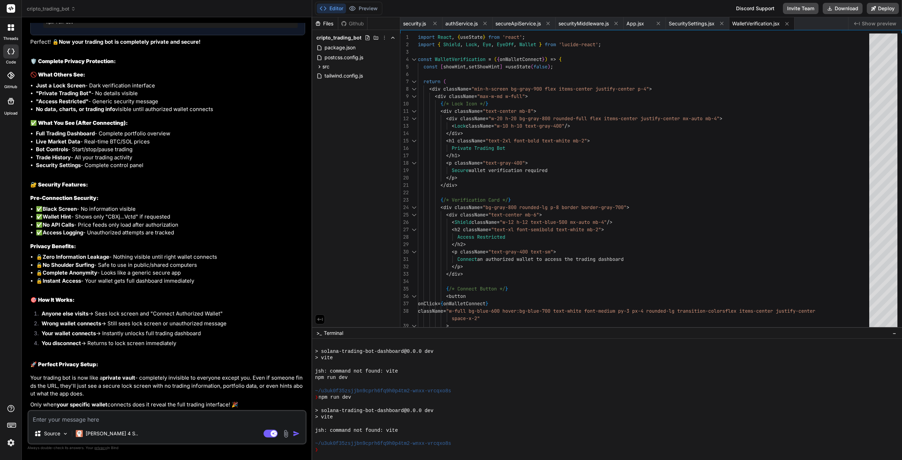
scroll to position [4406, 0]
click at [881, 9] on button "Deploy" at bounding box center [883, 8] width 32 height 11
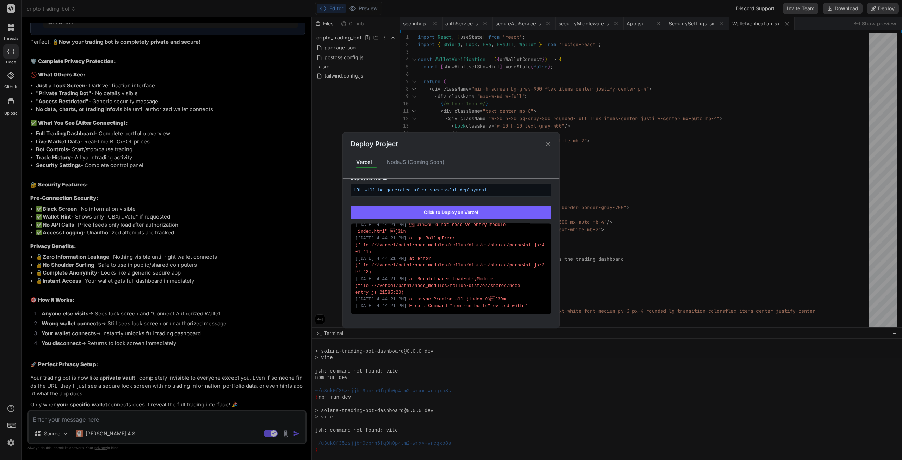
scroll to position [465, 0]
click at [463, 212] on button "Click to Deploy on Vercel" at bounding box center [451, 211] width 201 height 13
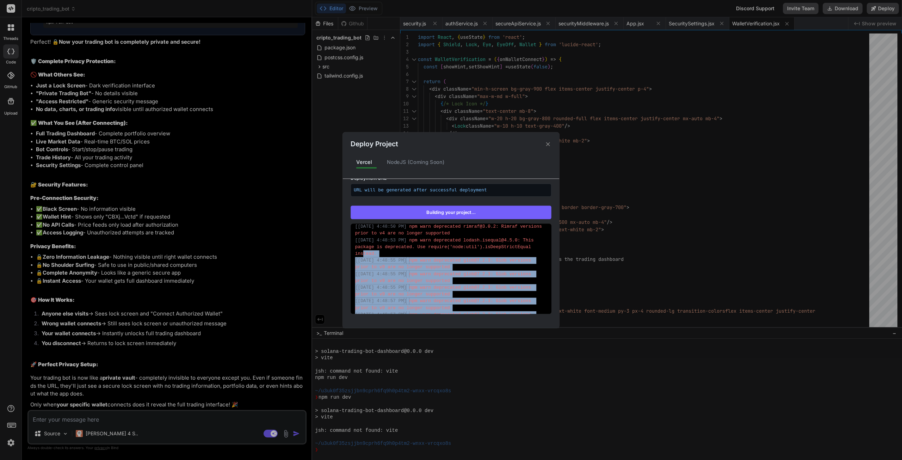
scroll to position [158, 0]
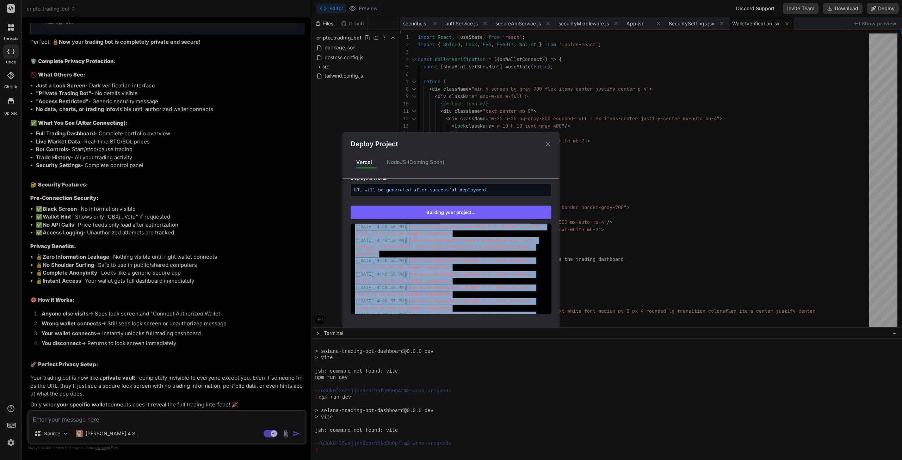
drag, startPoint x: 456, startPoint y: 285, endPoint x: 352, endPoint y: 231, distance: 116.8
click at [352, 231] on div "[ [DATE] 4:47:43 PM ] Running build in [US_STATE][GEOGRAPHIC_DATA], [GEOGRAPHIC…" at bounding box center [451, 268] width 201 height 90
copy div "[ [DATE] 4:48:50 PM ] npm warn deprecated rimraf@3.0.2: Rimraf versions prior t…"
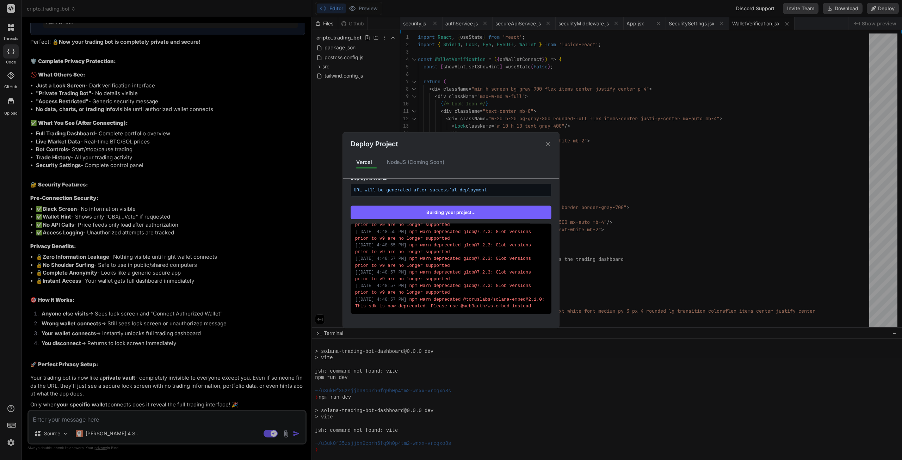
click at [104, 418] on div "Deploy Project Vercel NodeJS (Coming Soon) Vercel Re-deploying Supports: Next.j…" at bounding box center [451, 230] width 902 height 460
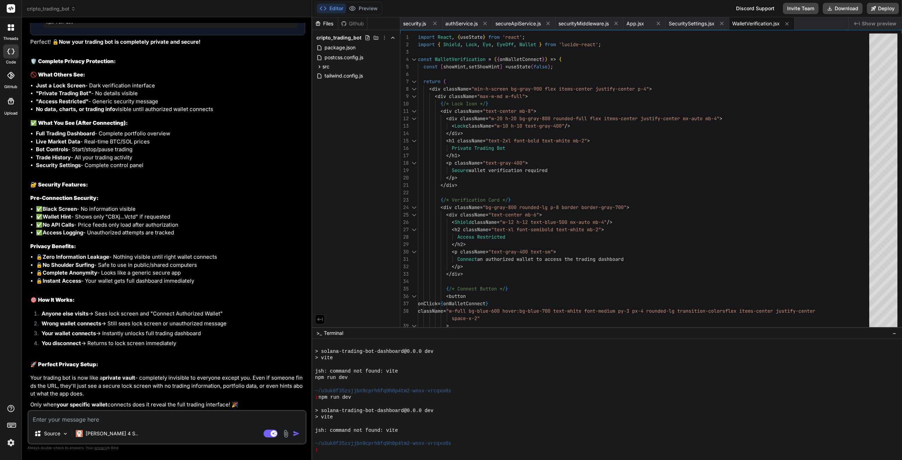
click at [96, 418] on textarea at bounding box center [167, 417] width 277 height 13
drag, startPoint x: 76, startPoint y: 416, endPoint x: 78, endPoint y: 413, distance: 3.7
paste textarea "[[DATE] 4:48:50 PM] npm warn deprecated rimraf@3.0.2: Rimraf versions prior to …"
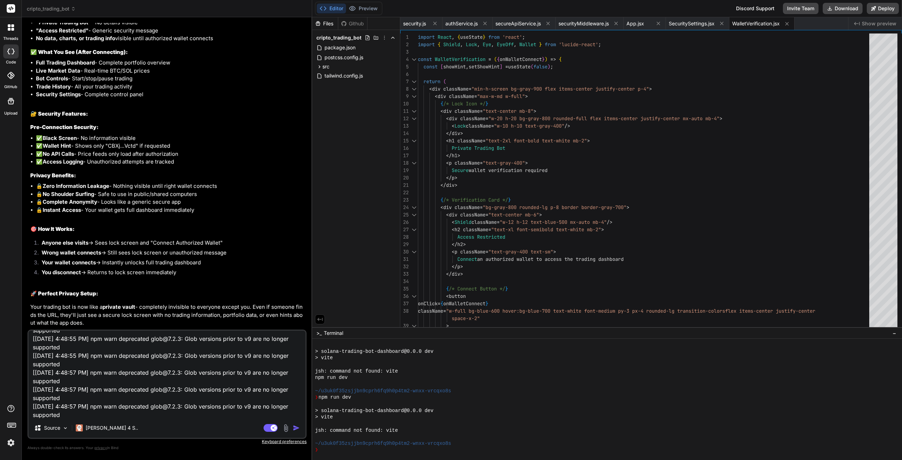
click at [295, 430] on img "button" at bounding box center [296, 427] width 7 height 7
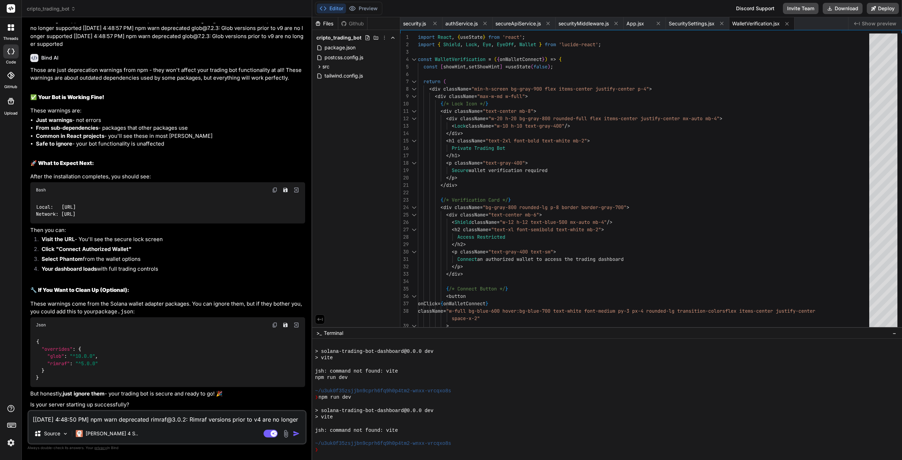
scroll to position [4855, 0]
click at [878, 7] on button "Deploy" at bounding box center [883, 8] width 32 height 11
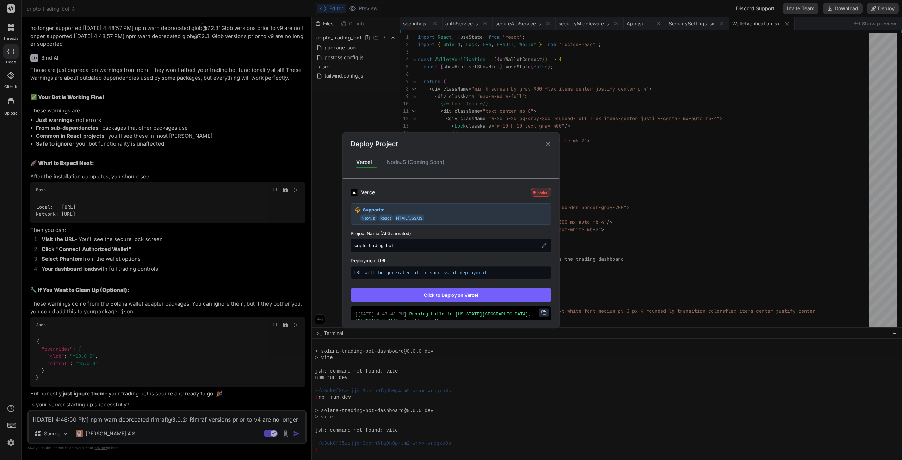
scroll to position [103, 0]
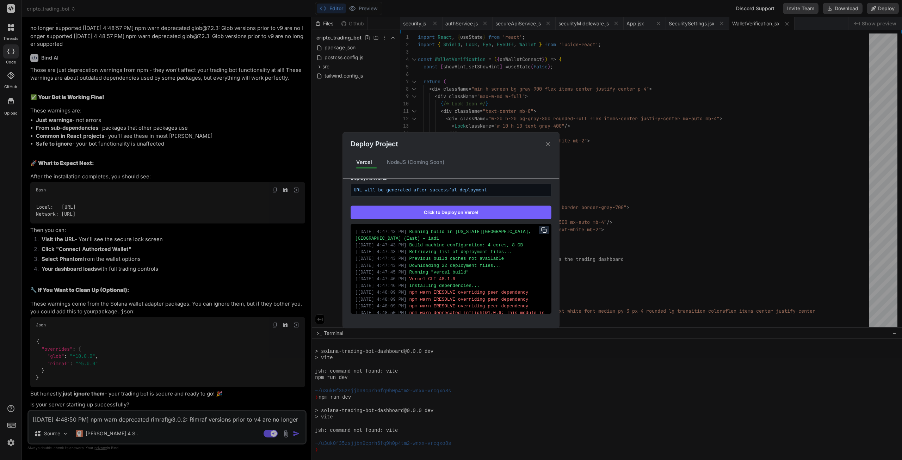
click at [483, 210] on button "Click to Deploy on Vercel" at bounding box center [451, 211] width 201 height 13
drag, startPoint x: 457, startPoint y: 145, endPoint x: 456, endPoint y: 141, distance: 3.9
click at [458, 133] on div "Deploy Project" at bounding box center [451, 140] width 216 height 17
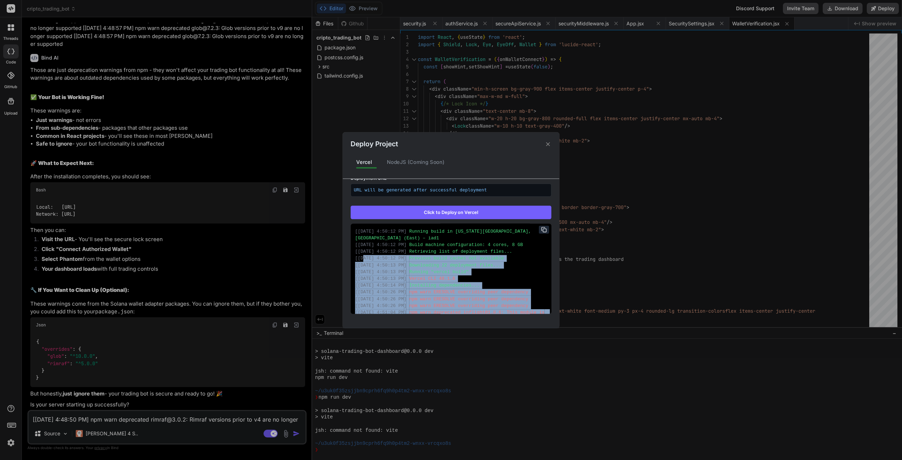
scroll to position [0, 0]
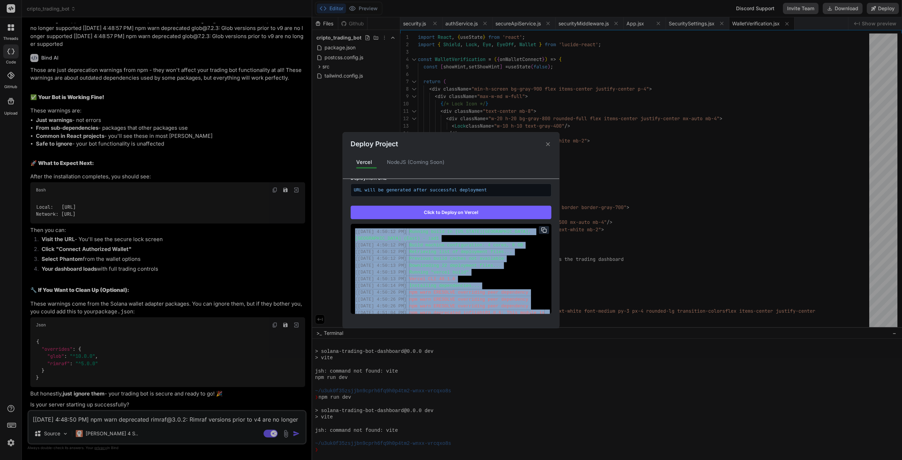
drag, startPoint x: 530, startPoint y: 305, endPoint x: 350, endPoint y: 228, distance: 195.8
click at [350, 228] on div "Vercel Failed Supports: Next.js React HTML/CSS/JS Project Name (AI Generated) c…" at bounding box center [451, 249] width 216 height 141
copy div "[ 85/9/4316, 9:35:66 LO ] Ipsumdo sitam co Adipiscing, E.S., DOE (Temp) – inc3 …"
click at [74, 420] on div "Deploy Project Vercel NodeJS (Coming Soon) Vercel Failed Supports: Next.js Reac…" at bounding box center [451, 230] width 902 height 460
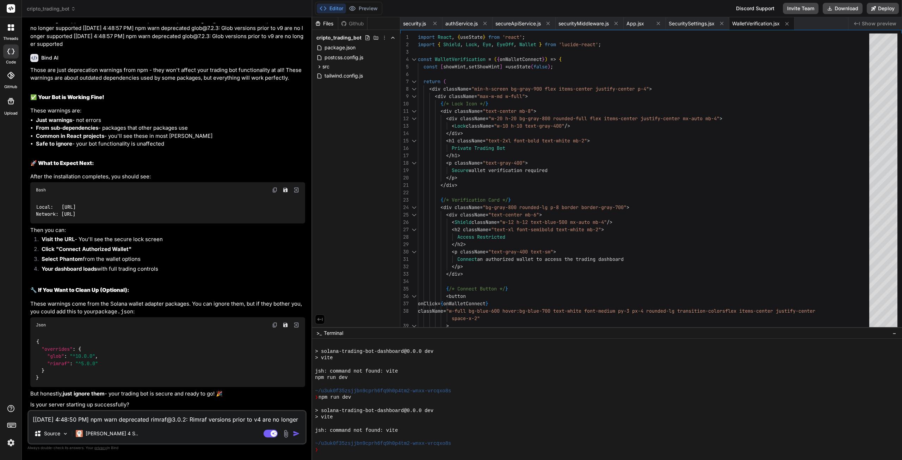
click at [57, 421] on textarea "[[DATE] 4:48:50 PM] npm warn deprecated rimraf@3.0.2: Rimraf versions prior to …" at bounding box center [167, 417] width 277 height 13
paste textarea "51:60 LO] Ipsumdo sitam co Adipiscing, E.S., DOE (Temp) – inc3 [28/6/1898, 5:58…"
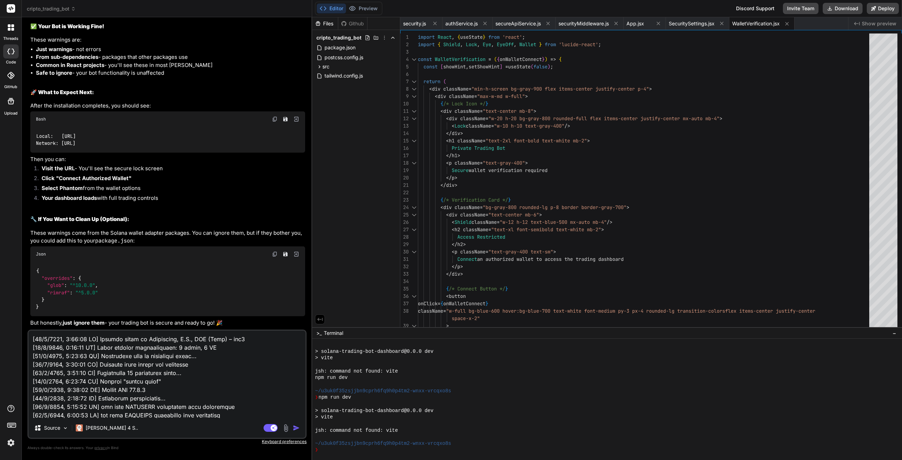
scroll to position [398, 0]
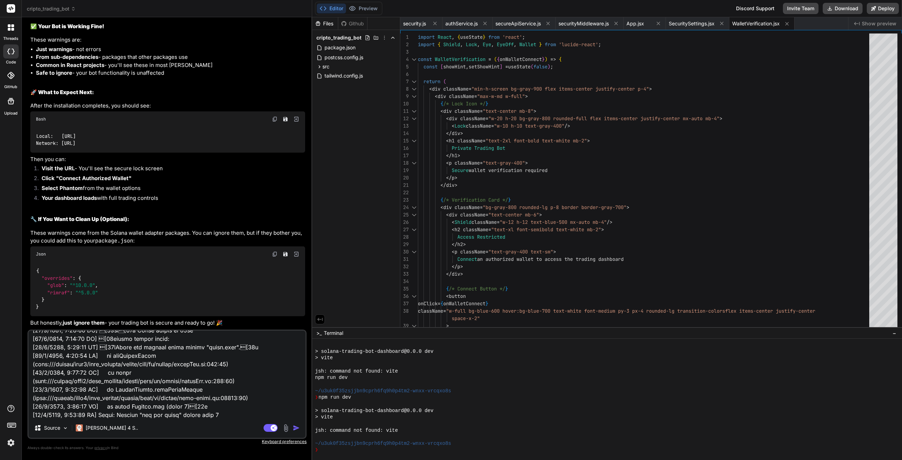
click at [295, 428] on img "button" at bounding box center [296, 427] width 7 height 7
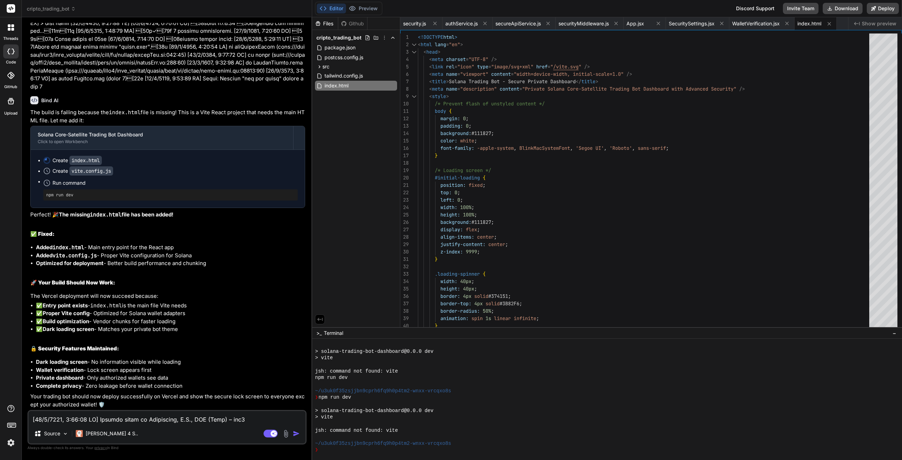
scroll to position [5445, 0]
click at [881, 6] on button "Deploy" at bounding box center [883, 8] width 32 height 11
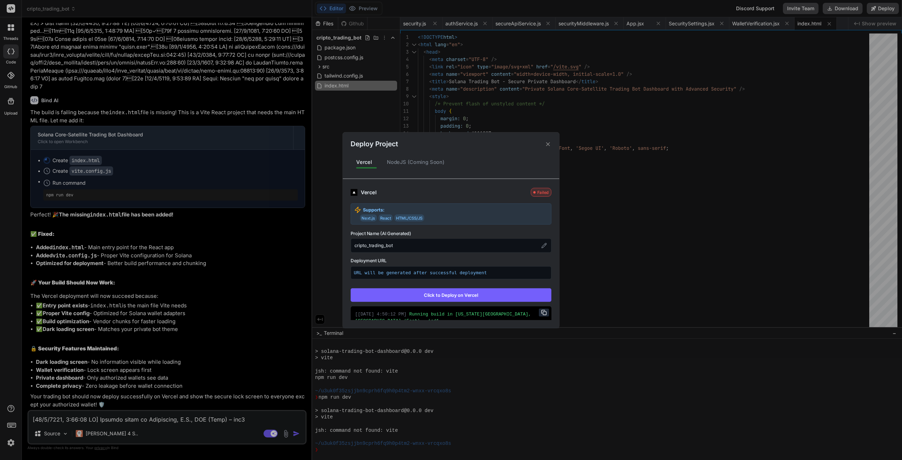
click at [485, 292] on button "Click to Deploy on Vercel" at bounding box center [451, 294] width 201 height 13
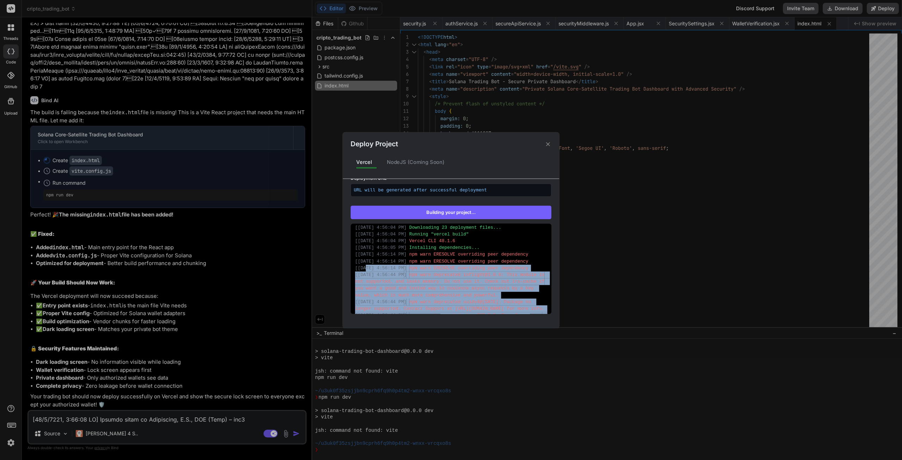
scroll to position [17, 0]
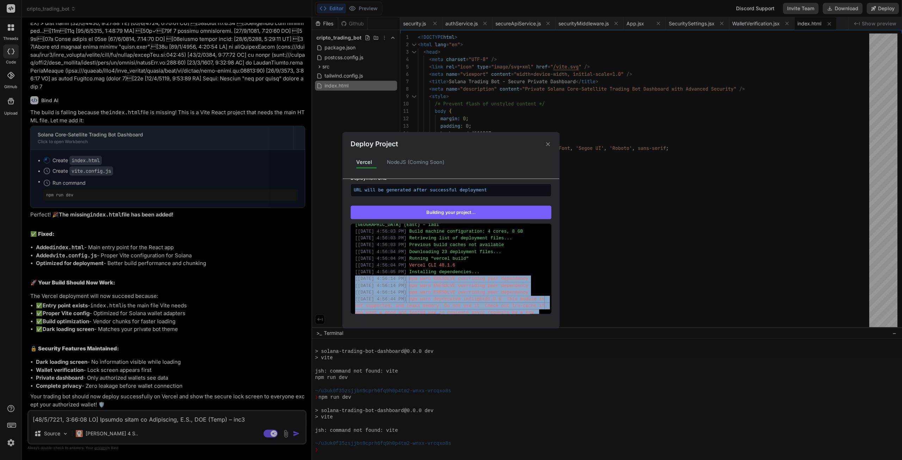
drag, startPoint x: 373, startPoint y: 307, endPoint x: 356, endPoint y: 275, distance: 36.4
click at [356, 275] on div "[ [DATE] 4:56:03 PM ] Running build in [US_STATE][GEOGRAPHIC_DATA], [GEOGRAPHIC…" at bounding box center [451, 268] width 201 height 90
copy div "[ [DATE] 4:56:14 PM ] npm warn ERESOLVE overriding peer dependency [ [DATE] 4:5…"
click at [102, 418] on div "Deploy Project Vercel NodeJS (Coming Soon) Vercel Re-deploying Supports: Next.j…" at bounding box center [451, 230] width 902 height 460
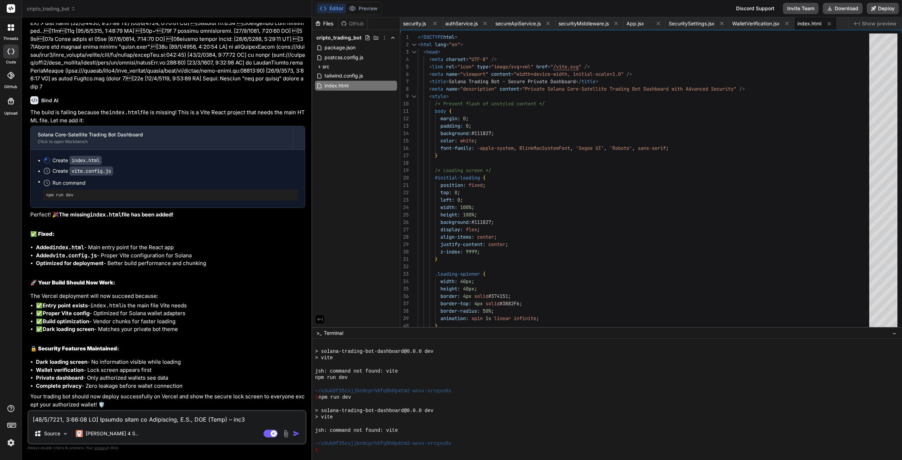
click at [120, 420] on textarea at bounding box center [167, 417] width 277 height 13
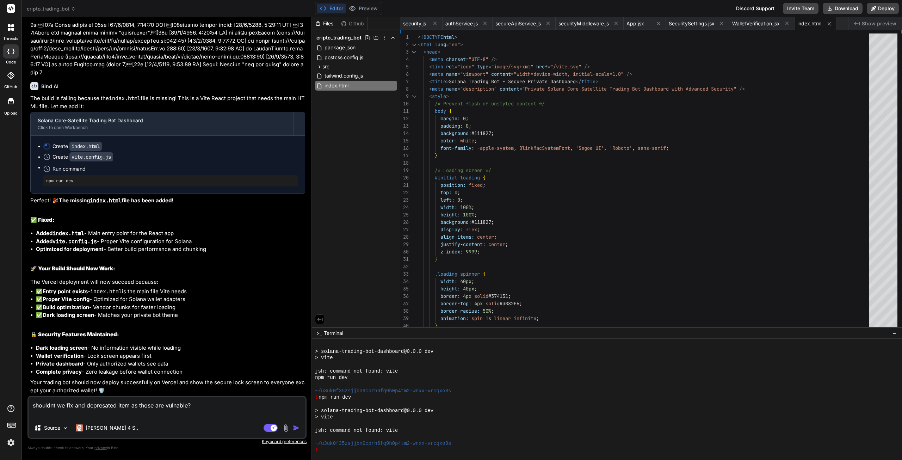
paste textarea "[[DATE] 4:56:14 PM] npm warn ERESOLVE overriding peer dependency [[DATE] 4:56:1…"
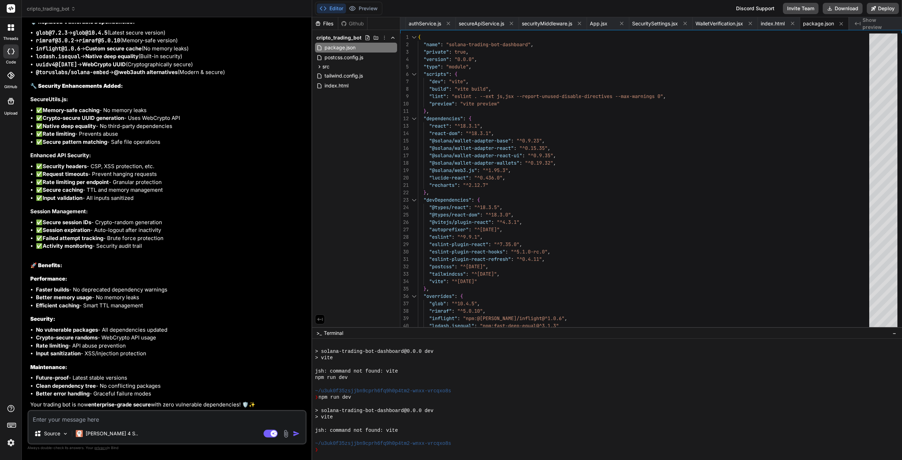
scroll to position [6162, 0]
click at [131, 423] on textarea at bounding box center [167, 417] width 277 height 13
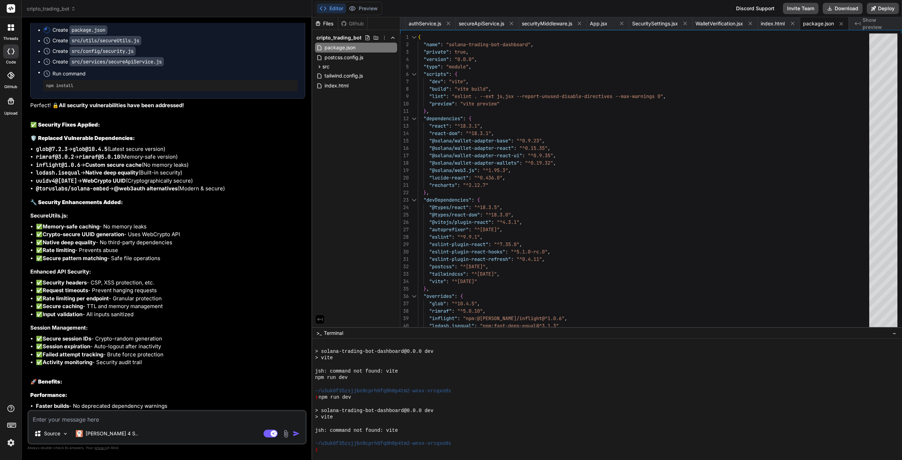
scroll to position [5951, 0]
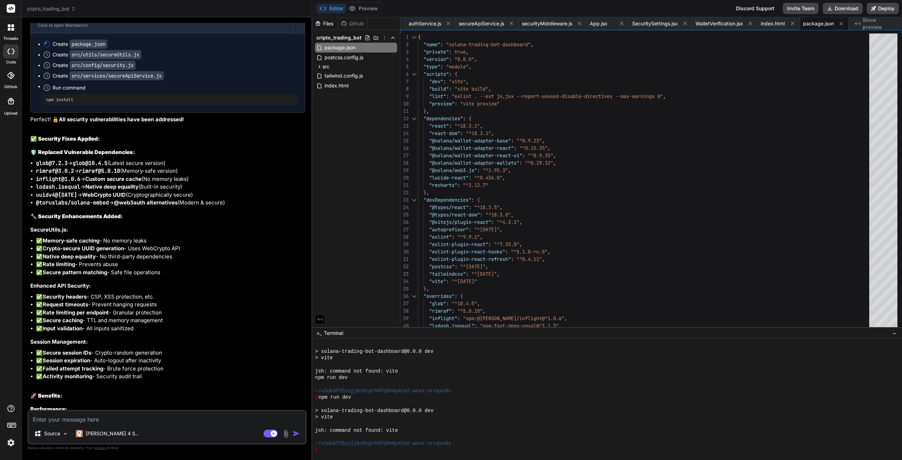
click at [98, 49] on code "package.json" at bounding box center [88, 43] width 38 height 9
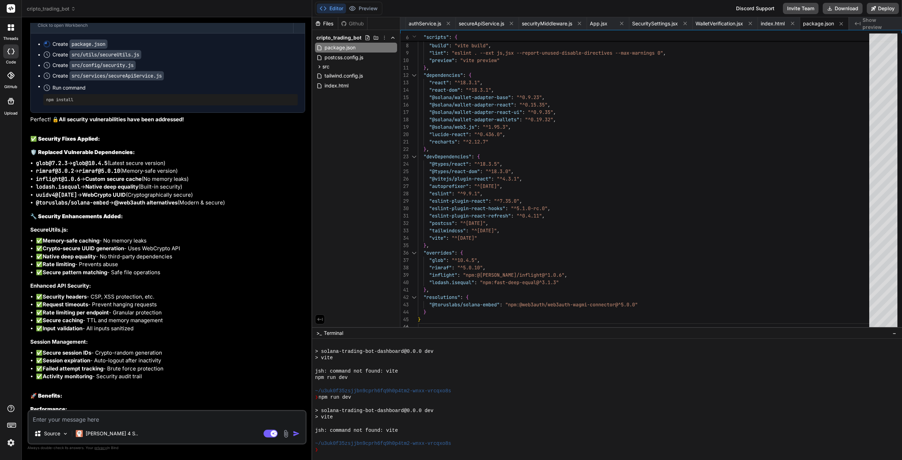
drag, startPoint x: 117, startPoint y: 416, endPoint x: 115, endPoint y: 420, distance: 4.7
click at [117, 416] on textarea at bounding box center [167, 417] width 277 height 13
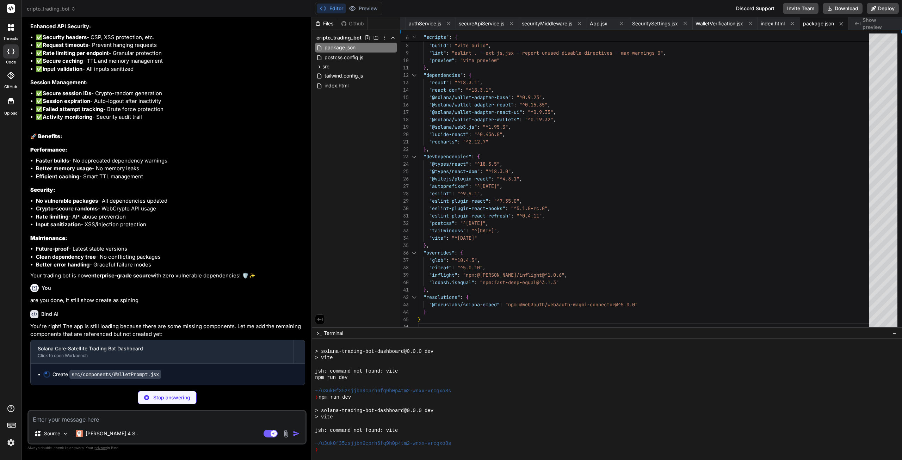
scroll to position [0, 96]
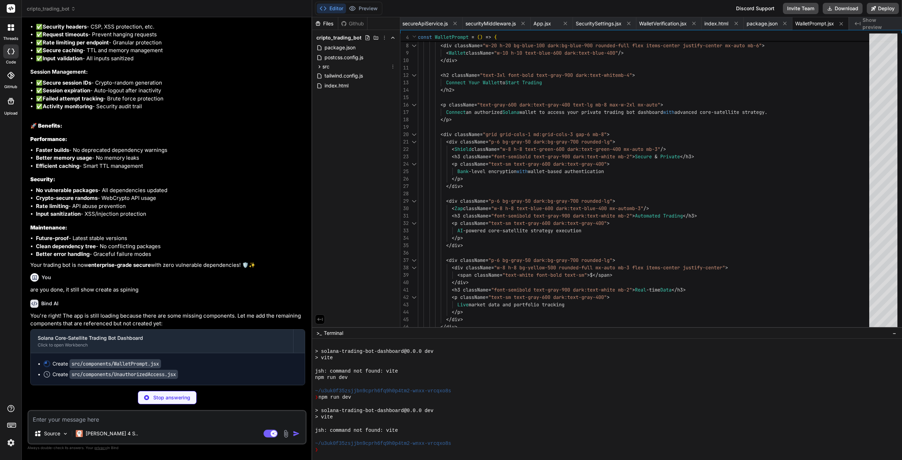
click at [326, 62] on div "src" at bounding box center [356, 66] width 82 height 8
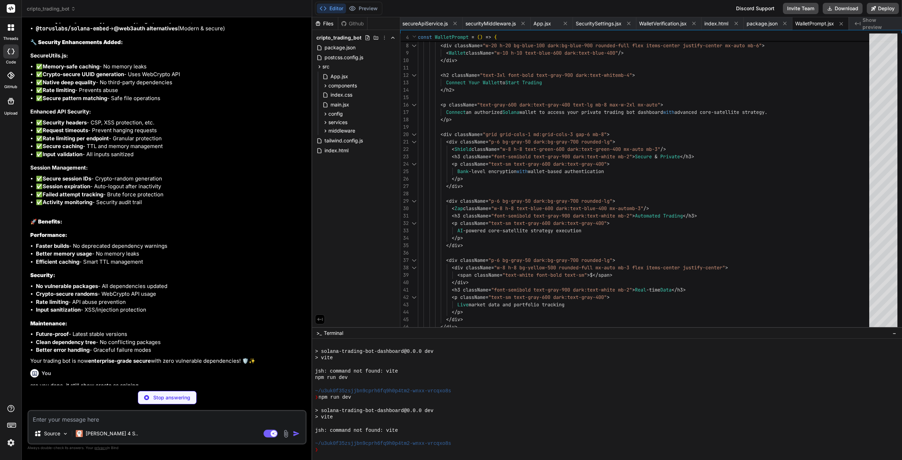
scroll to position [5948, 0]
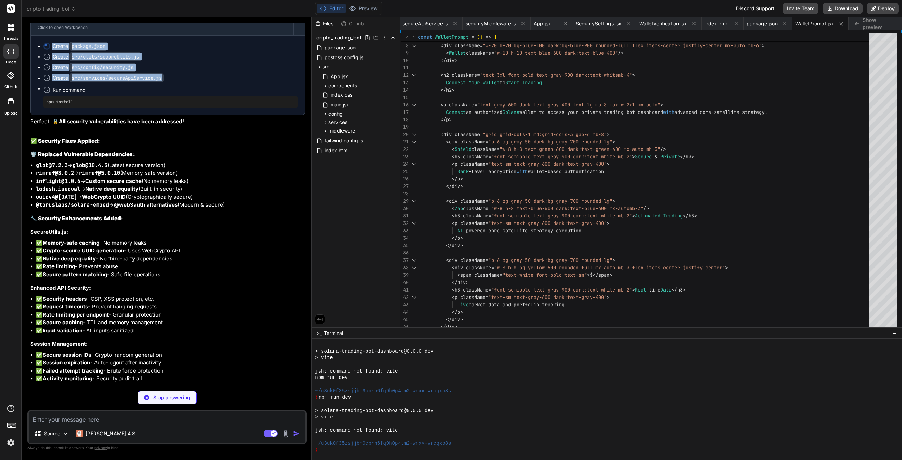
drag, startPoint x: 176, startPoint y: 159, endPoint x: 49, endPoint y: 124, distance: 131.8
click at [47, 107] on ul "Create package.json Create src/utils/secureUtils.js Create src/config/security.…" at bounding box center [168, 75] width 260 height 65
copy ul "Create package.json Create src/utils/secureUtils.js Create src/config/security.…"
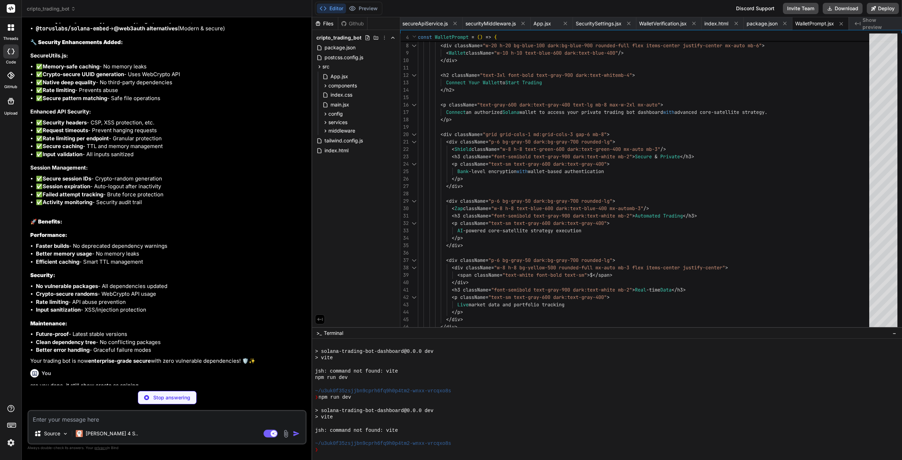
scroll to position [6301, 0]
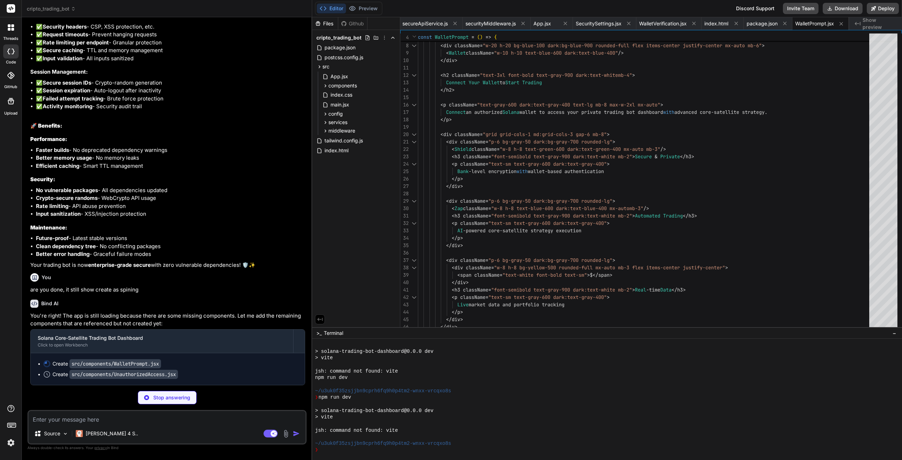
click at [57, 419] on textarea at bounding box center [167, 417] width 277 height 13
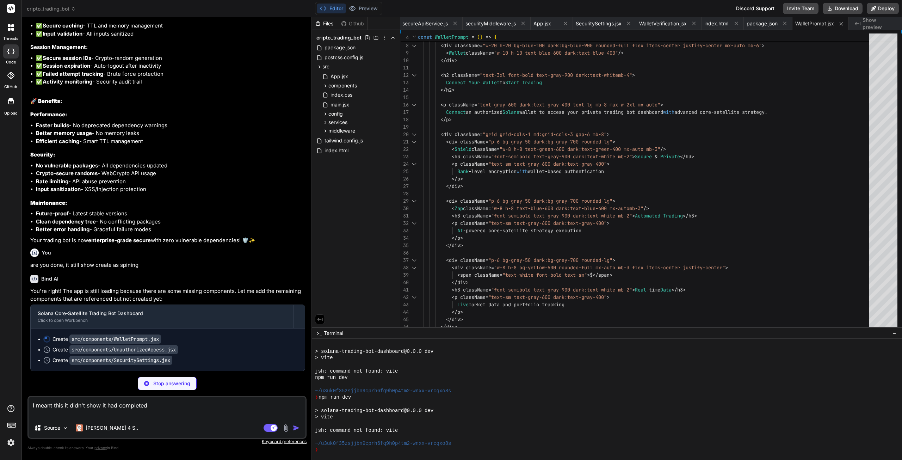
paste textarea "Create package.json Create src/utils/secureUtils.js Create src/config/security.…"
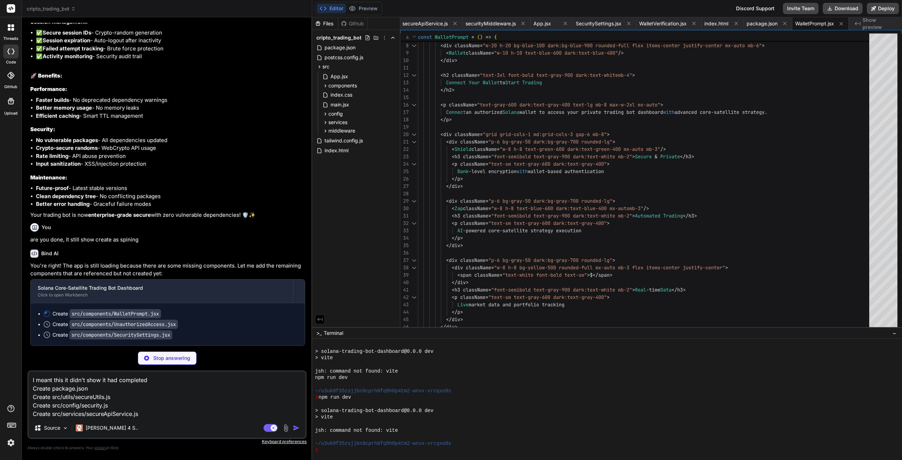
scroll to position [6351, 0]
click at [156, 382] on textarea "I meant this it didn't show it had completed Create package.json Create src/uti…" at bounding box center [167, 394] width 277 height 47
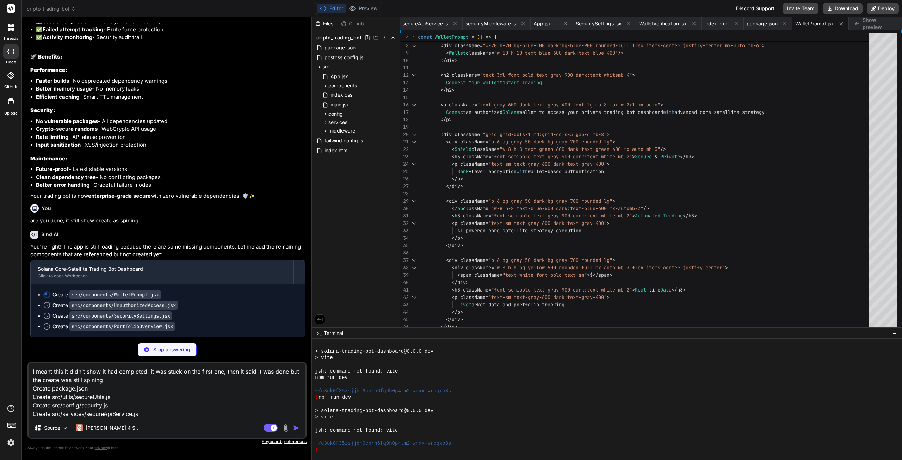
scroll to position [6370, 0]
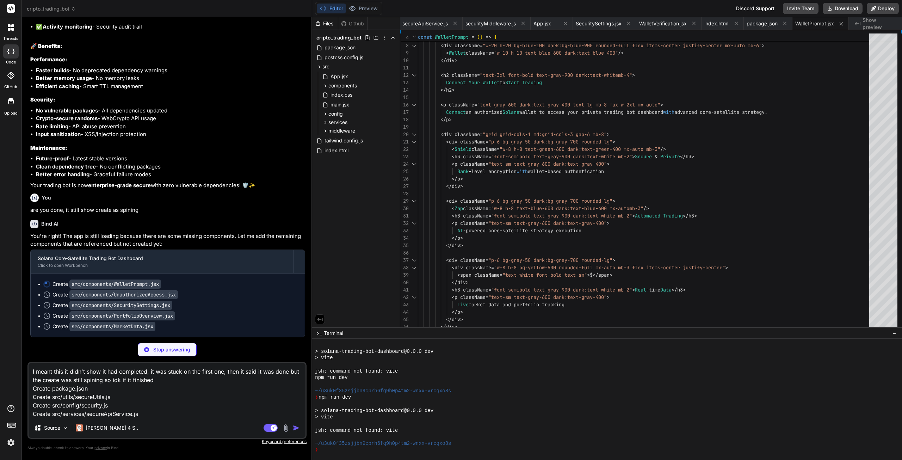
click at [54, 370] on textarea "I meant this it didn't show it had completed, it was stuck on the first one, th…" at bounding box center [167, 390] width 277 height 55
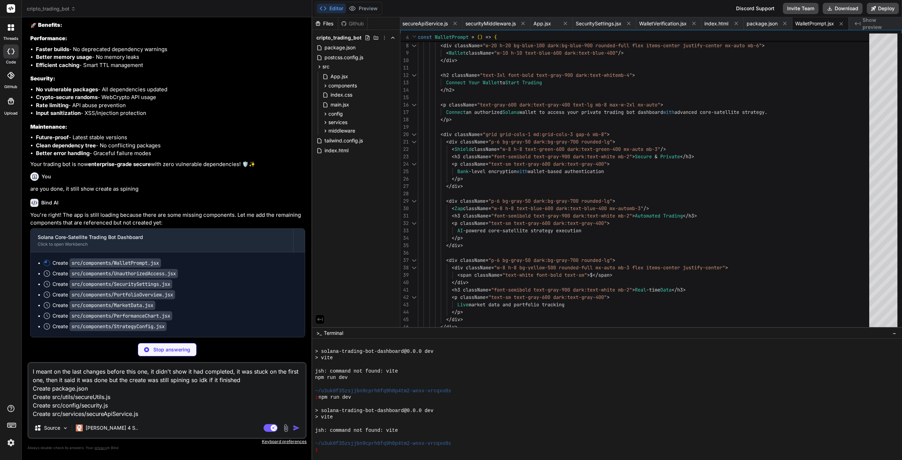
scroll to position [6402, 0]
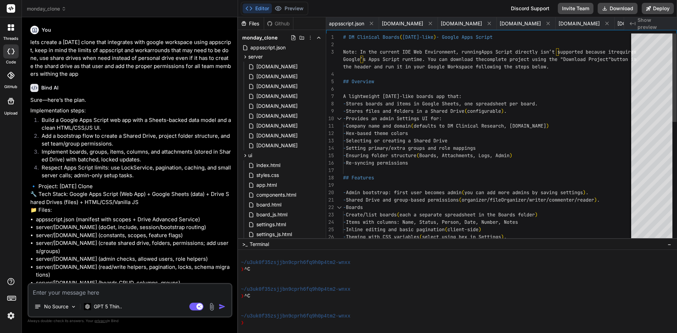
scroll to position [60, 0]
